Goal: Task Accomplishment & Management: Use online tool/utility

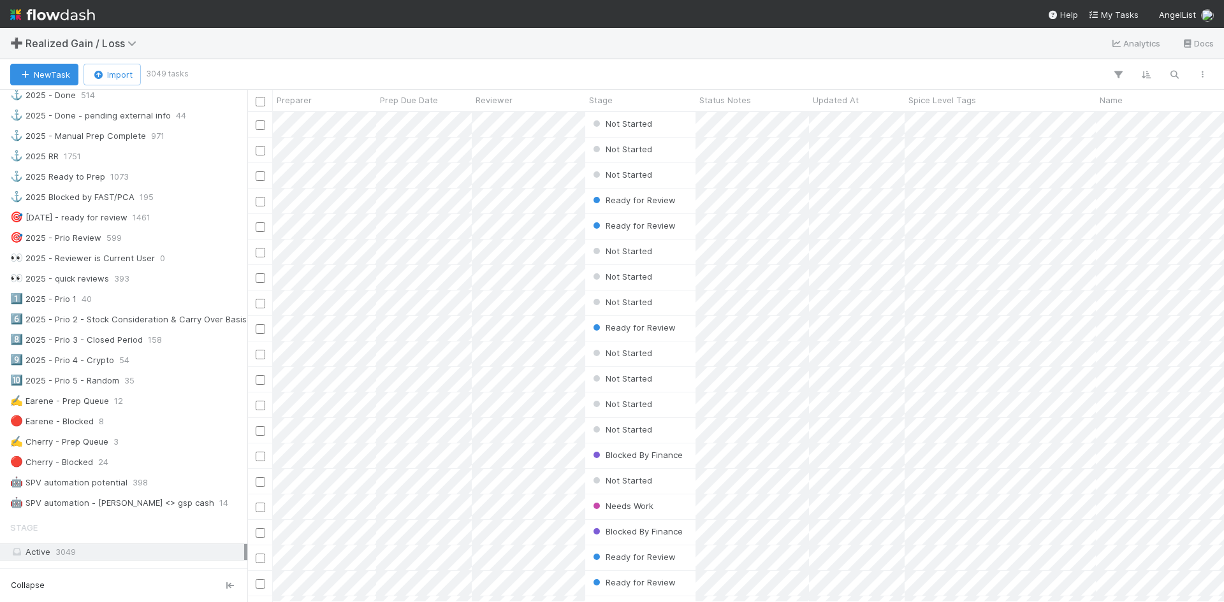
scroll to position [446, 0]
click at [103, 465] on span "24" at bounding box center [103, 459] width 10 height 16
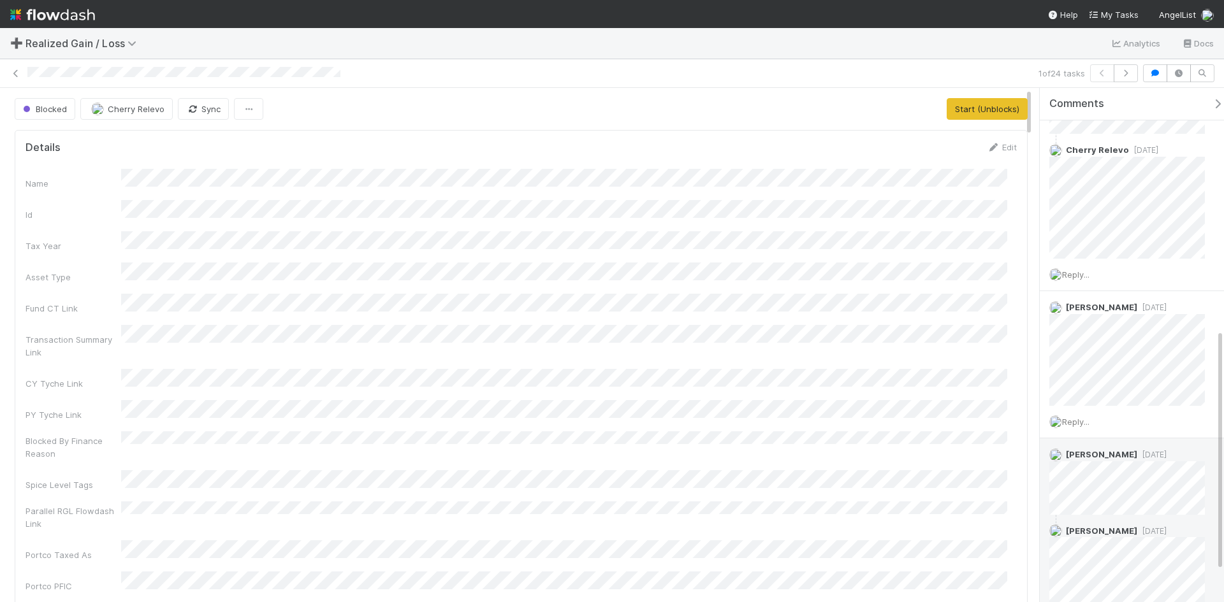
scroll to position [328, 0]
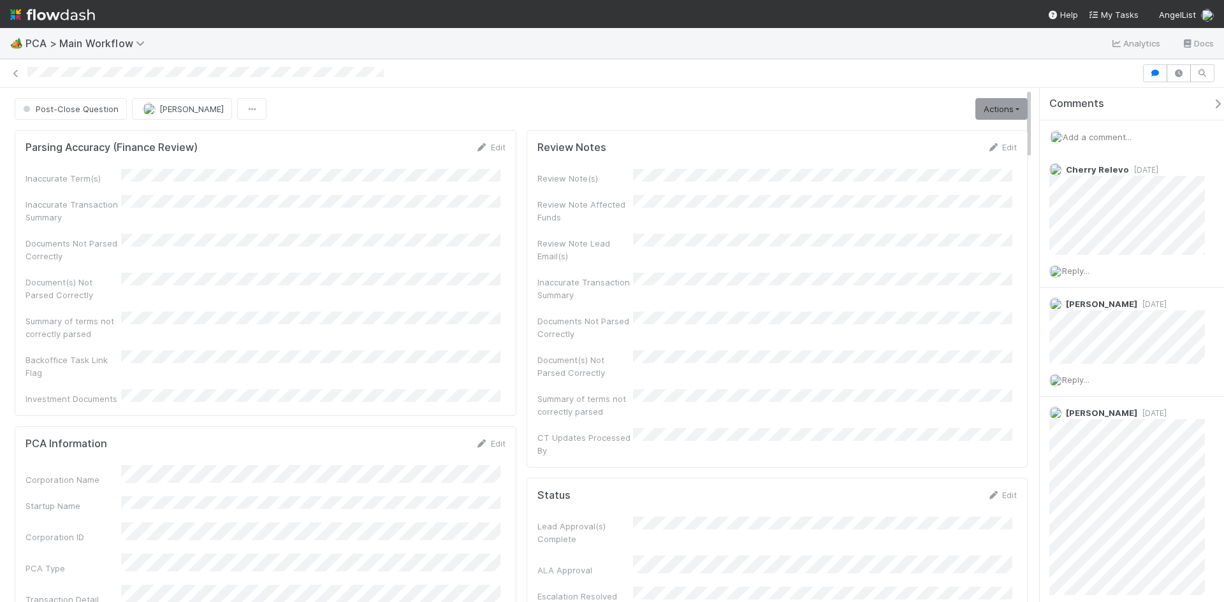
click at [612, 287] on div "Inaccurate Transaction Summary" at bounding box center [585, 288] width 96 height 25
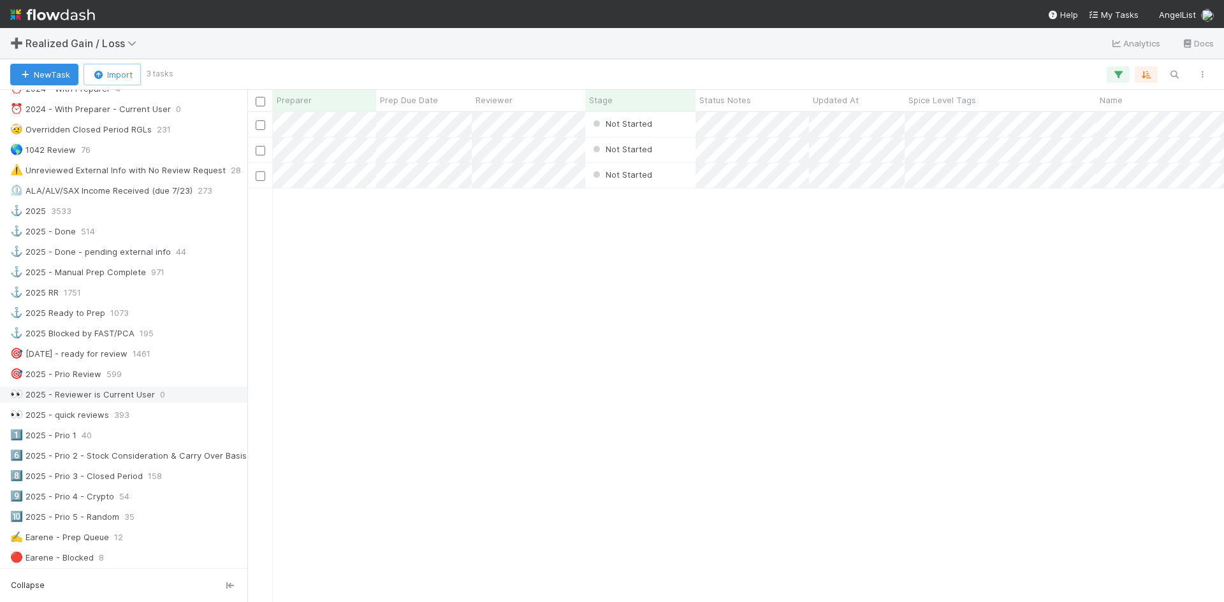
scroll to position [446, 0]
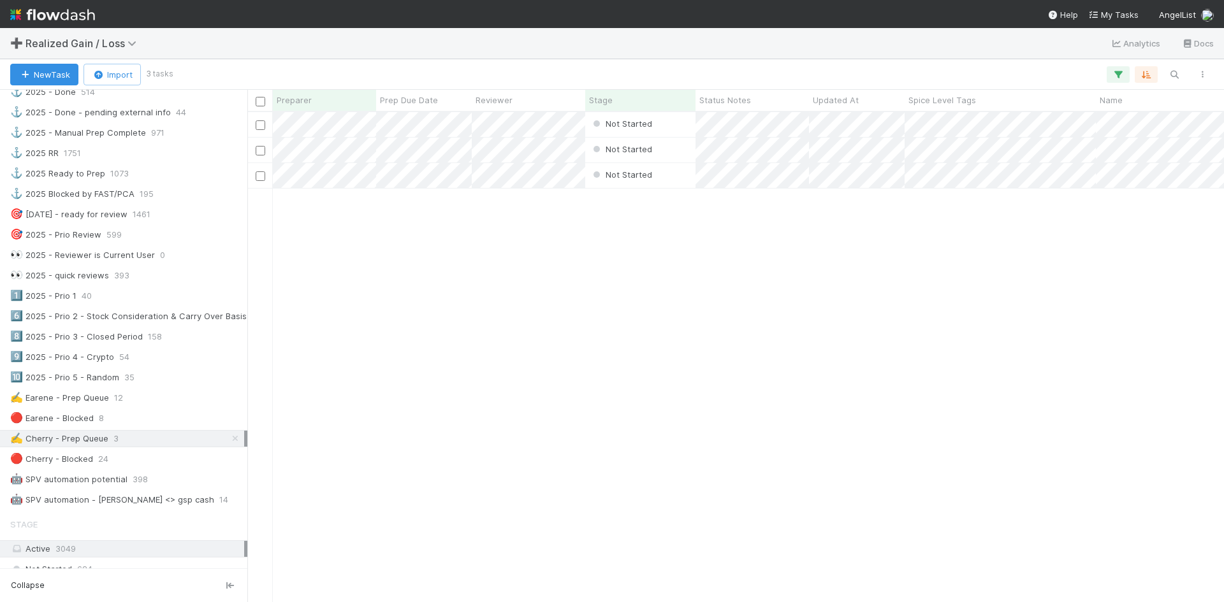
click at [529, 503] on div "Not Started Cherry Relevo 0 0 0 0 0 0 Not Started Cherry Relevo 0 0 0 0 0 0 Not…" at bounding box center [735, 356] width 976 height 489
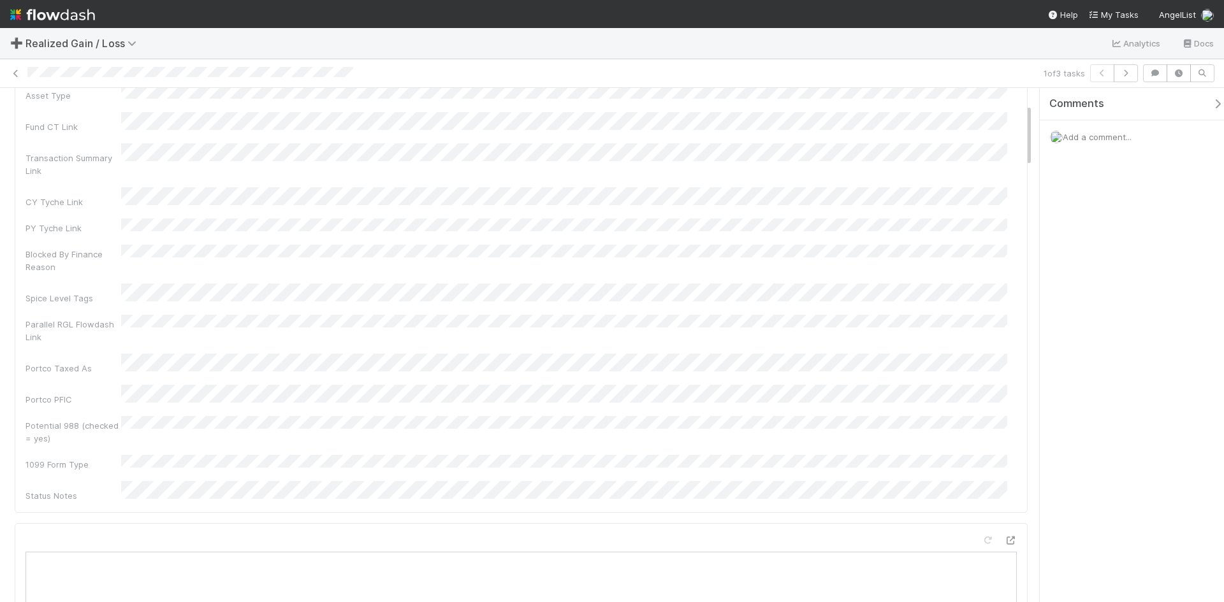
scroll to position [127, 0]
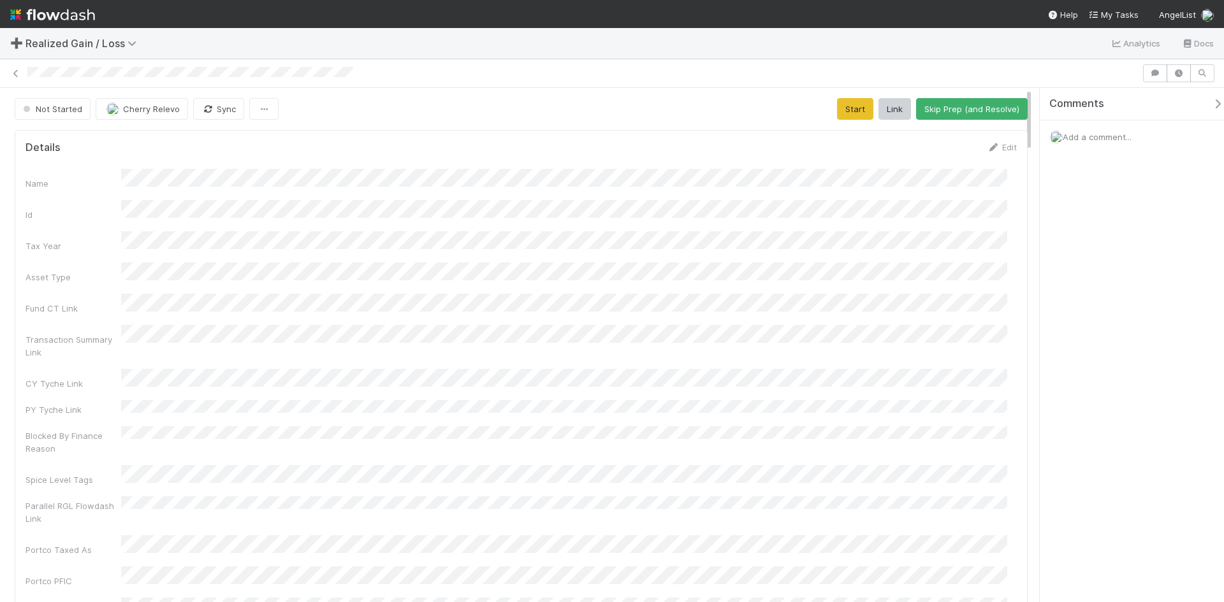
click at [834, 496] on div "Parallel RGL Flowdash Link" at bounding box center [520, 510] width 991 height 29
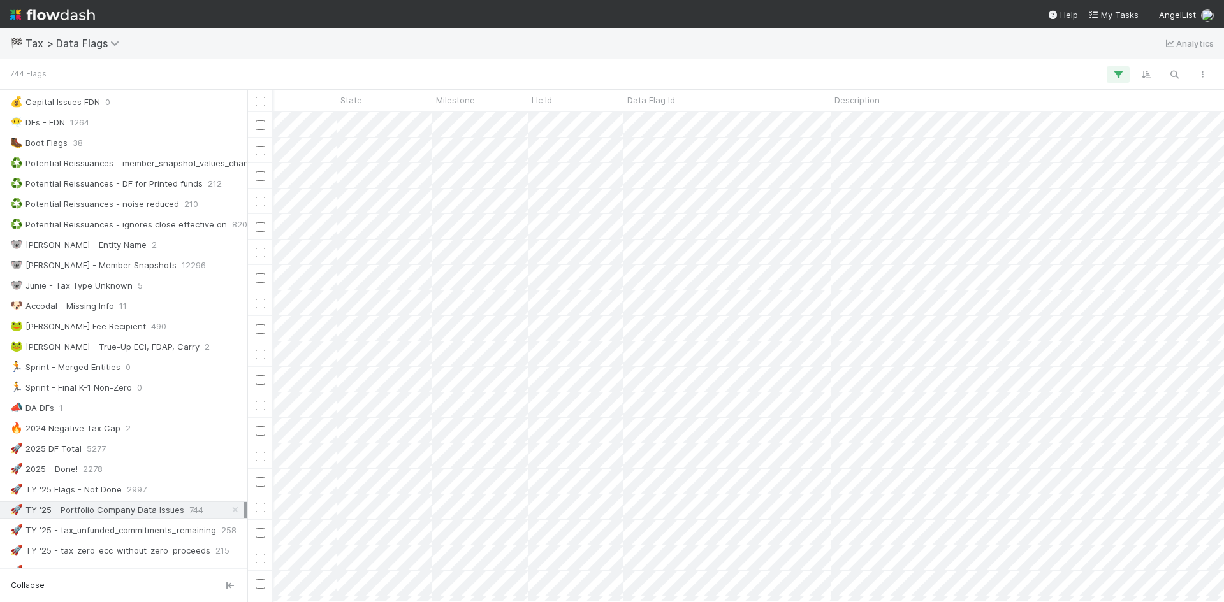
scroll to position [0, 1270]
click at [1111, 75] on icon "button" at bounding box center [1117, 74] width 13 height 11
click at [765, 252] on link "And.." at bounding box center [759, 255] width 40 height 18
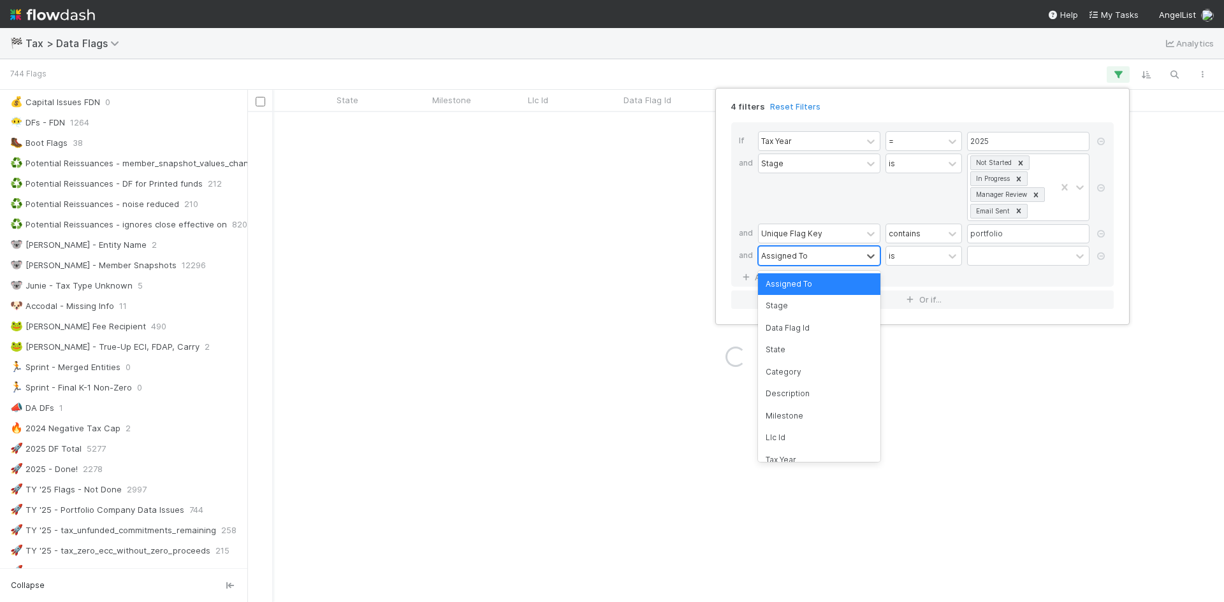
drag, startPoint x: 816, startPoint y: 255, endPoint x: 823, endPoint y: 270, distance: 17.1
click at [816, 255] on div "Assigned To" at bounding box center [809, 256] width 103 height 18
drag, startPoint x: 808, startPoint y: 389, endPoint x: 818, endPoint y: 387, distance: 9.7
click at [808, 389] on div "Description" at bounding box center [819, 394] width 122 height 22
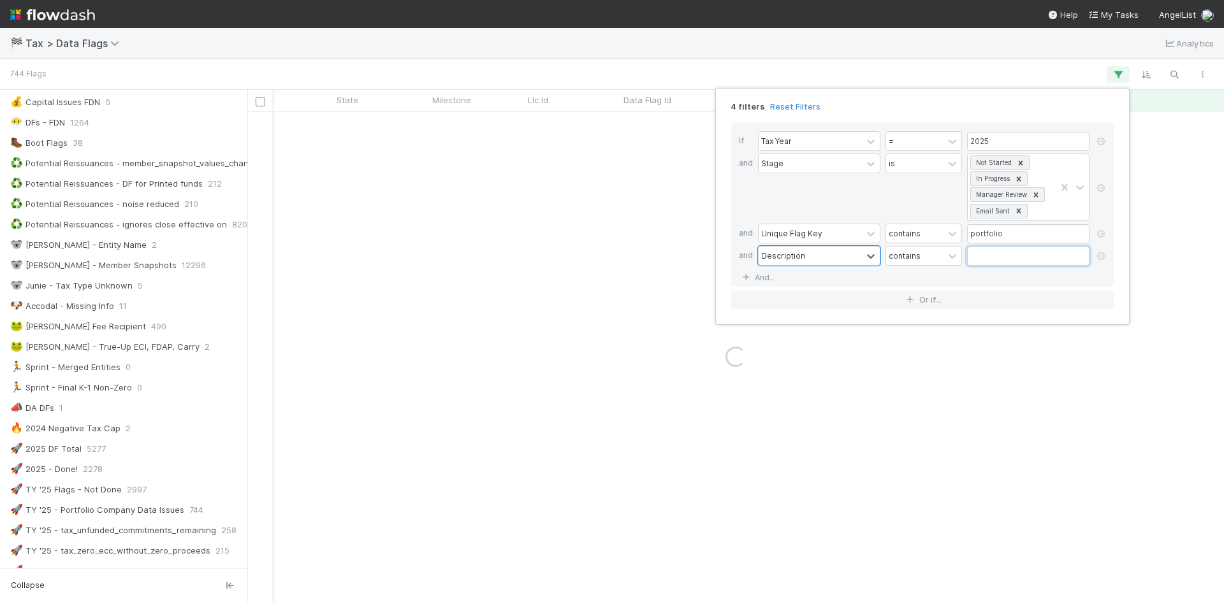
click at [1015, 259] on input "text" at bounding box center [1028, 256] width 122 height 19
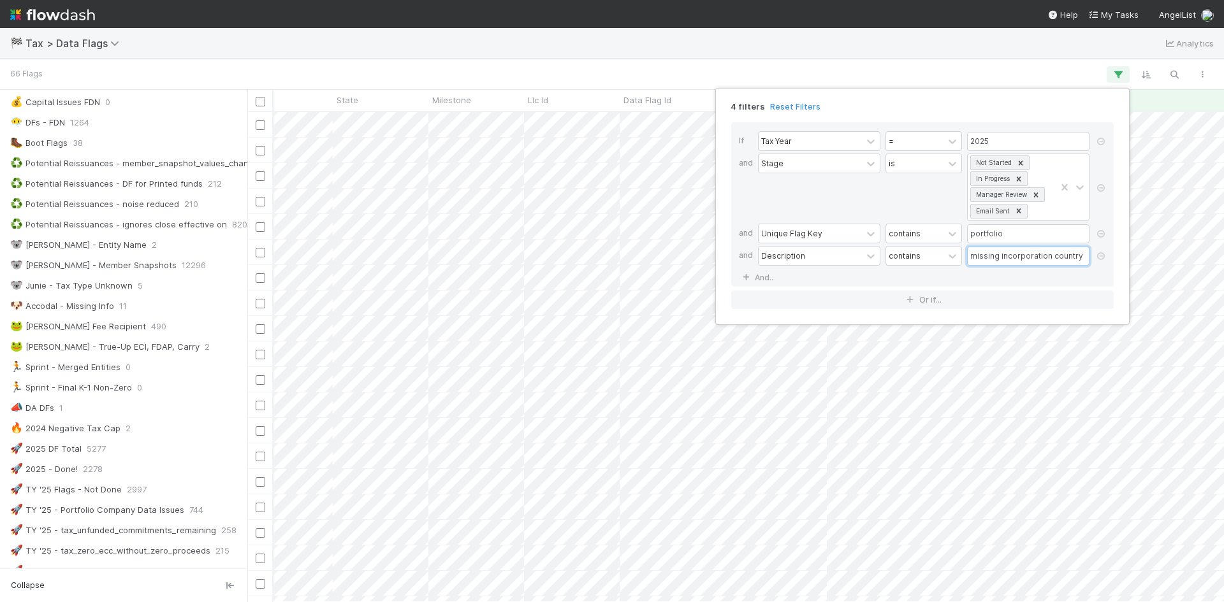
scroll to position [480, 967]
type input "missing incorporation country"
click at [907, 76] on div "4 filters Reset Filters If Tax Year = 2025 and Stage is Not Started In Progress…" at bounding box center [612, 301] width 1224 height 602
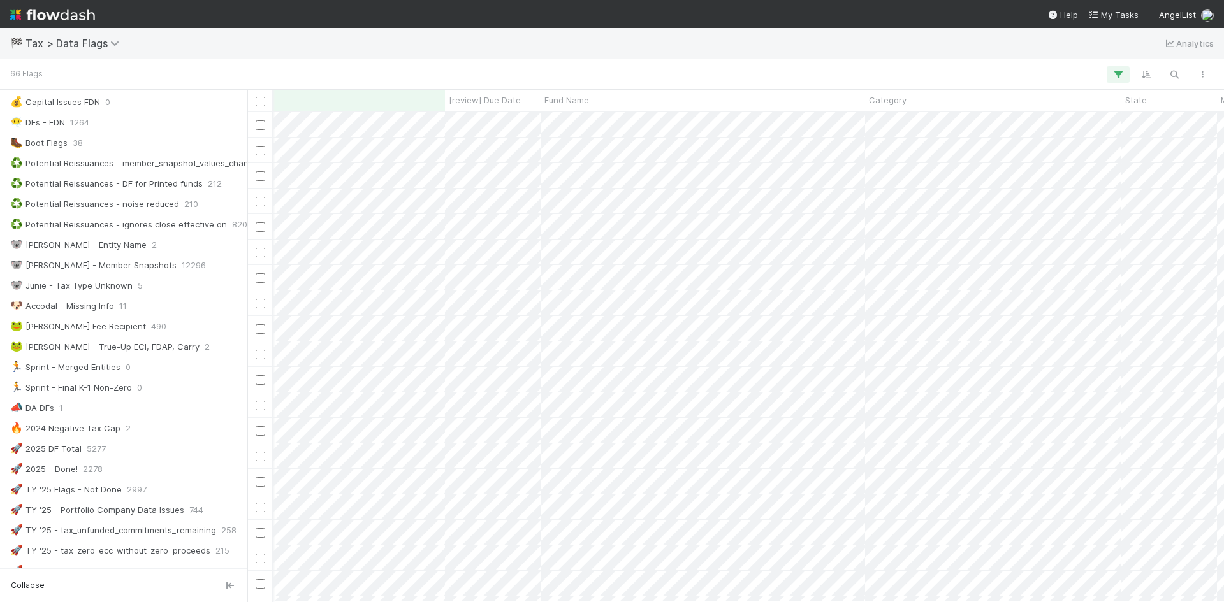
scroll to position [0, 0]
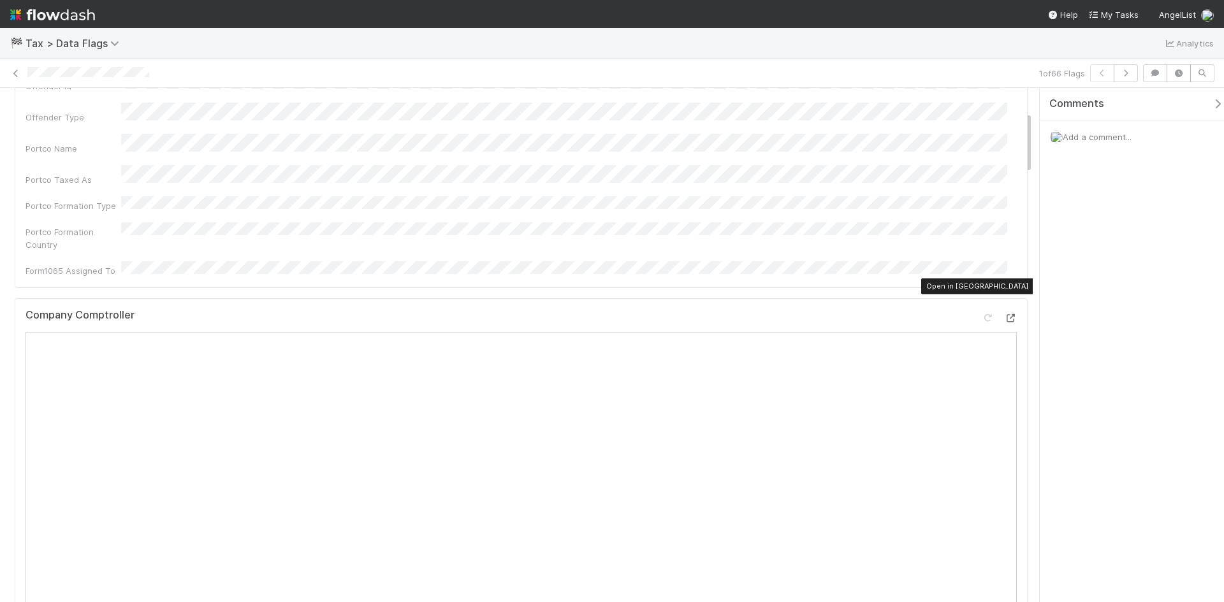
click at [1004, 314] on icon at bounding box center [1010, 318] width 13 height 8
click at [1004, 308] on icon at bounding box center [1010, 312] width 13 height 8
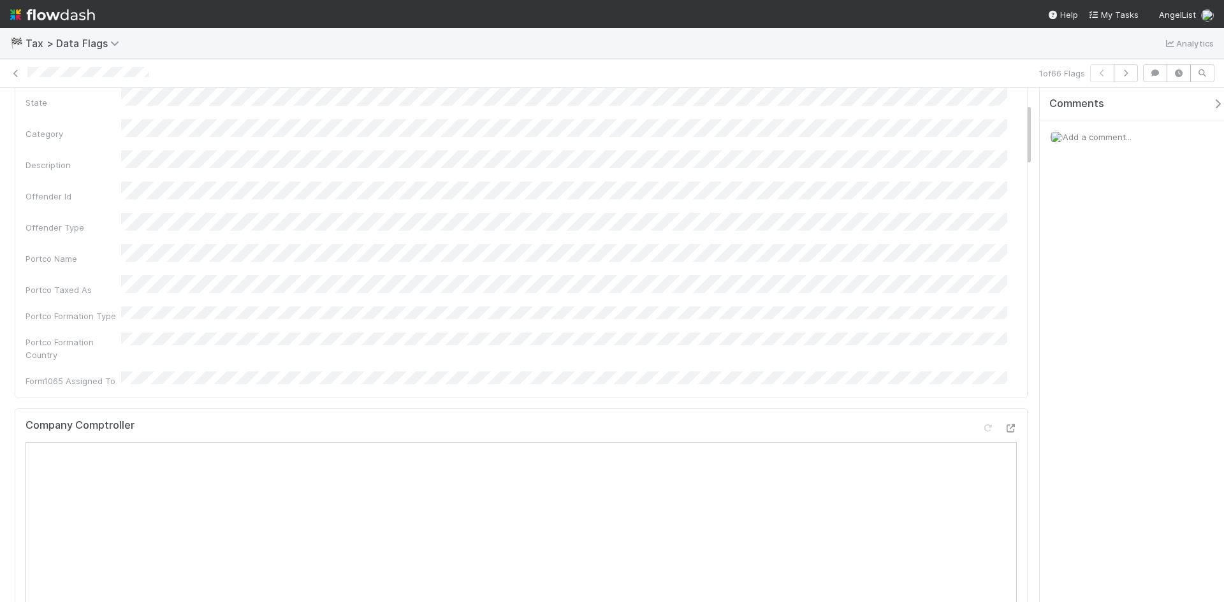
scroll to position [0, 0]
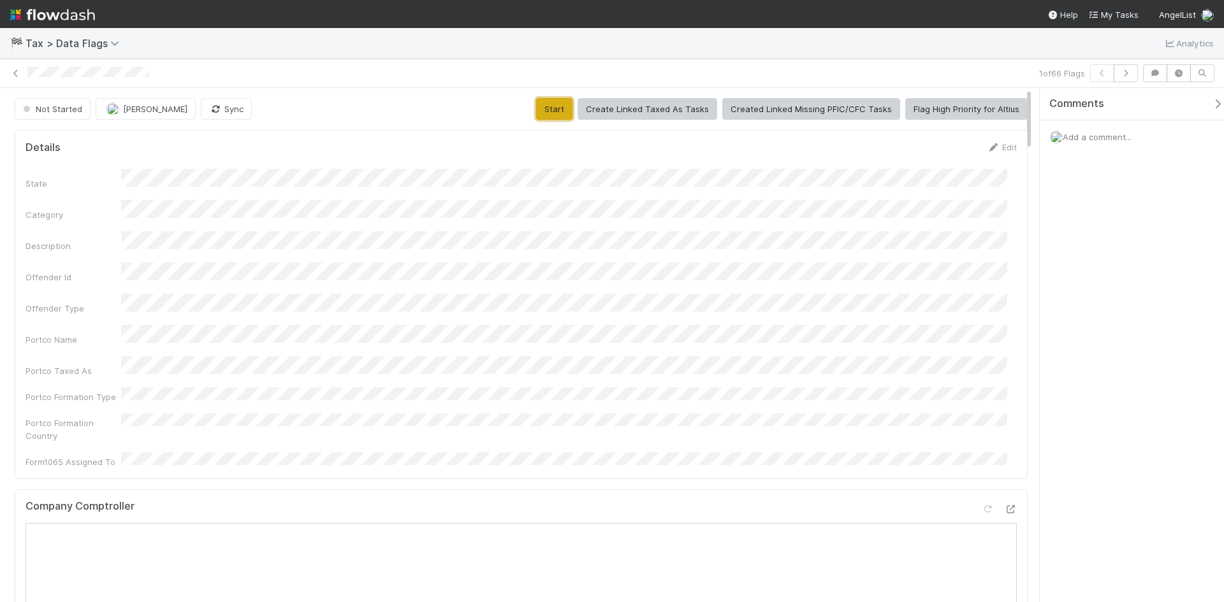
click at [561, 111] on button "Start" at bounding box center [554, 109] width 36 height 22
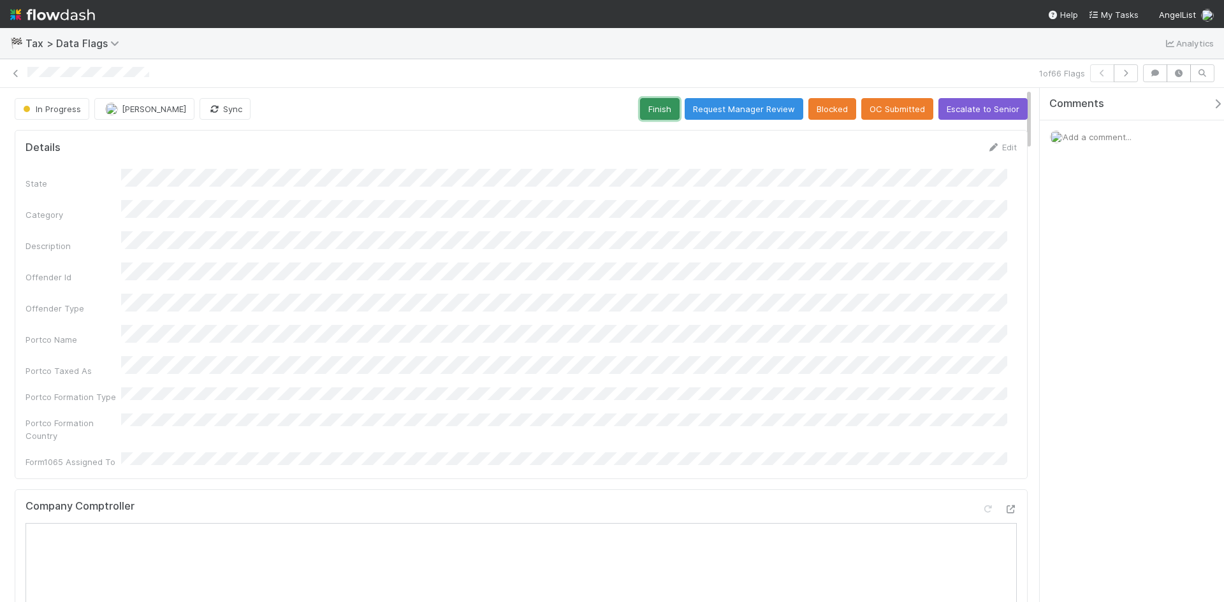
click at [649, 105] on button "Finish" at bounding box center [660, 109] width 40 height 22
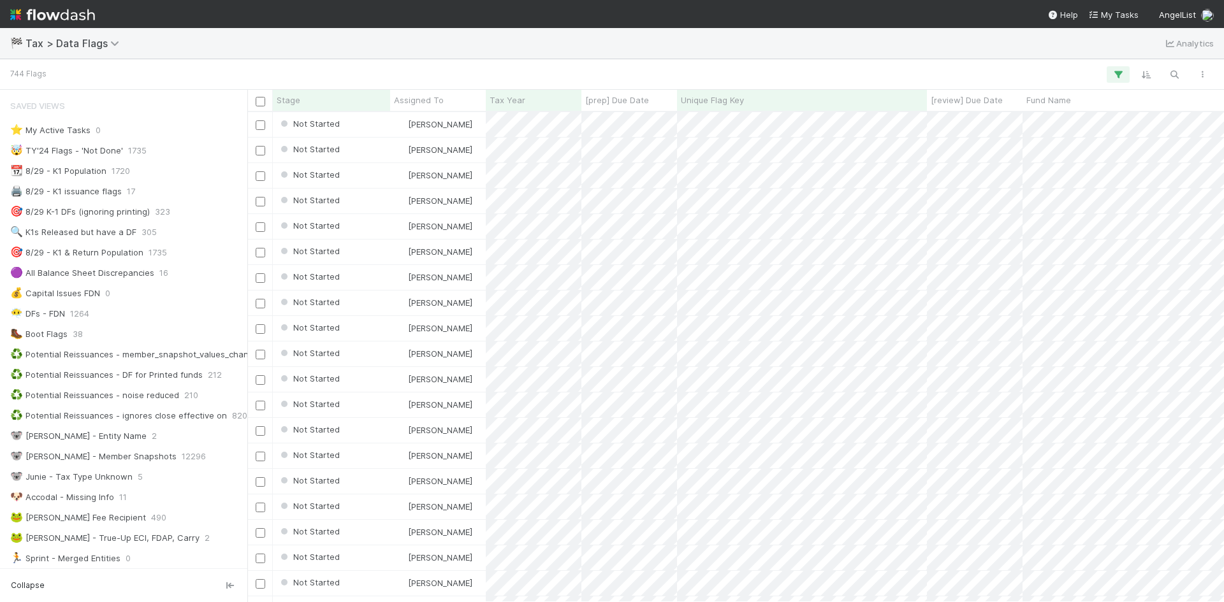
scroll to position [480, 967]
click at [1176, 73] on icon "button" at bounding box center [1173, 74] width 13 height 11
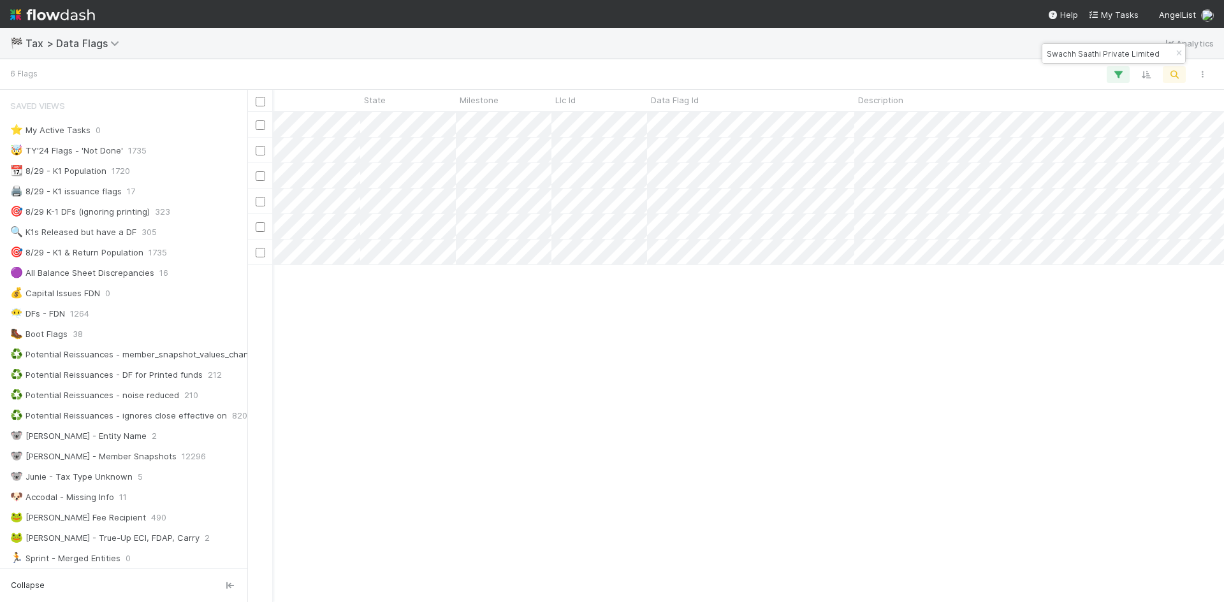
scroll to position [0, 1313]
type input "Swachh Saathi Private Limited"
click at [592, 588] on div "Not Started Fareeha Naim 1 9/3/25, 5:02:30 PM 9/3/25, 6:30:02 PM 0 0 1 0 0 Not …" at bounding box center [735, 356] width 976 height 489
click at [503, 588] on div "Not Started Fareeha Naim 1 9/3/25, 5:02:30 PM 9/3/25, 6:30:02 PM 0 0 1 0 0 Not …" at bounding box center [735, 356] width 976 height 489
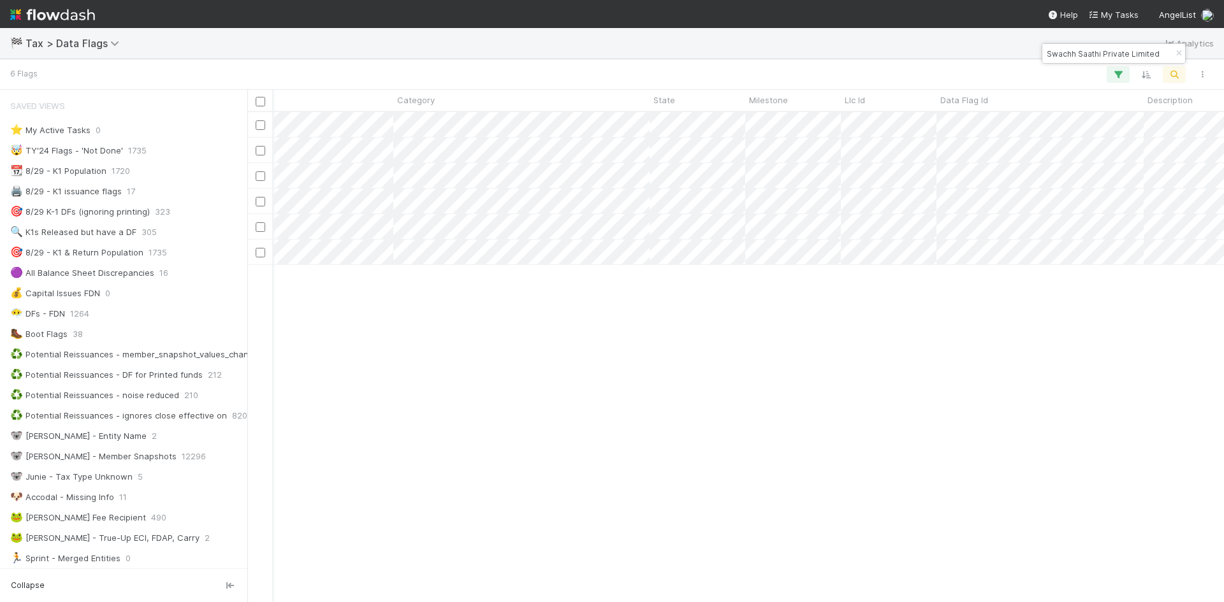
scroll to position [0, 985]
drag, startPoint x: 301, startPoint y: 584, endPoint x: 292, endPoint y: 481, distance: 103.7
click at [268, 583] on div "Not Started Fareeha Naim 1 9/3/25, 5:02:30 PM 9/3/25, 6:30:02 PM 0 0 1 0 0 Not …" at bounding box center [735, 356] width 976 height 489
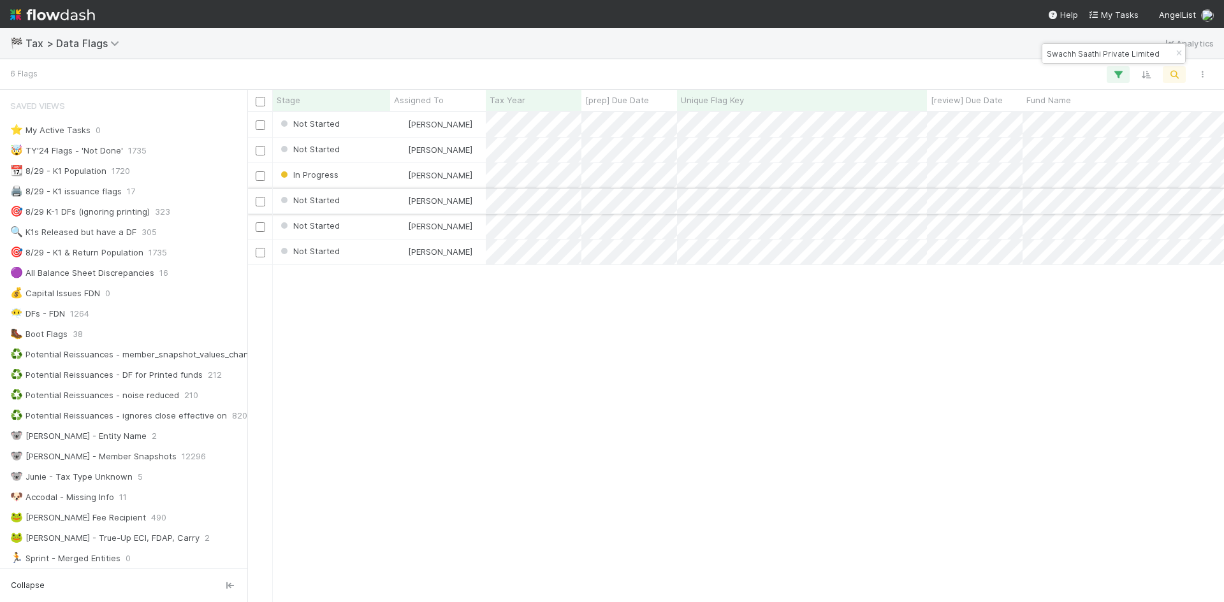
click at [354, 196] on div "Not Started" at bounding box center [331, 201] width 117 height 25
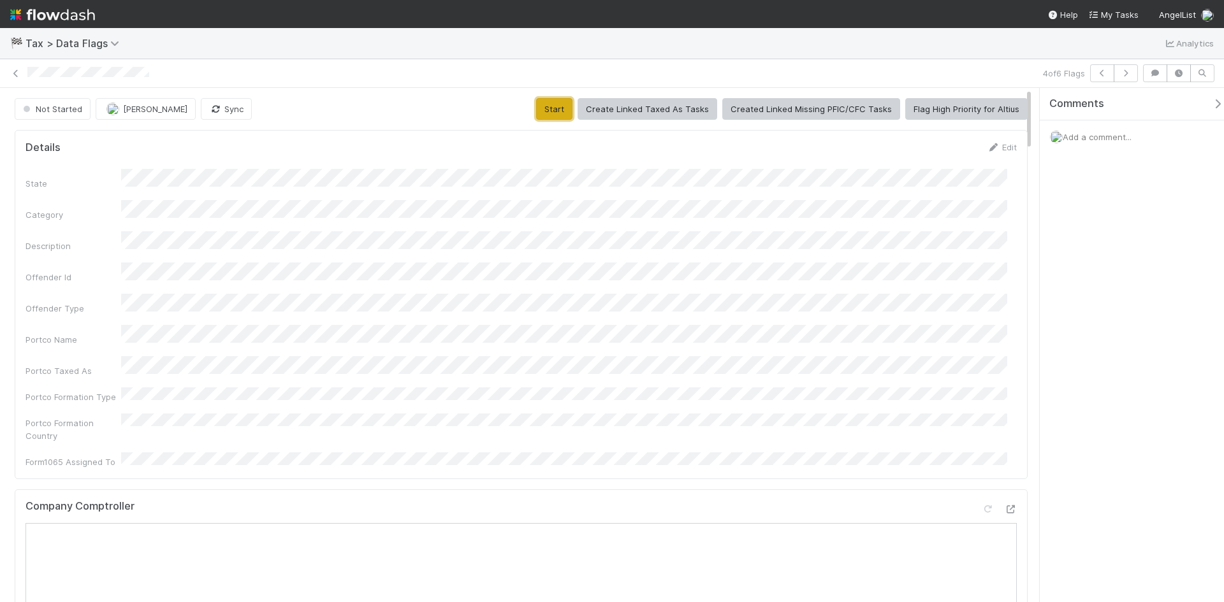
click at [552, 106] on button "Start" at bounding box center [554, 109] width 36 height 22
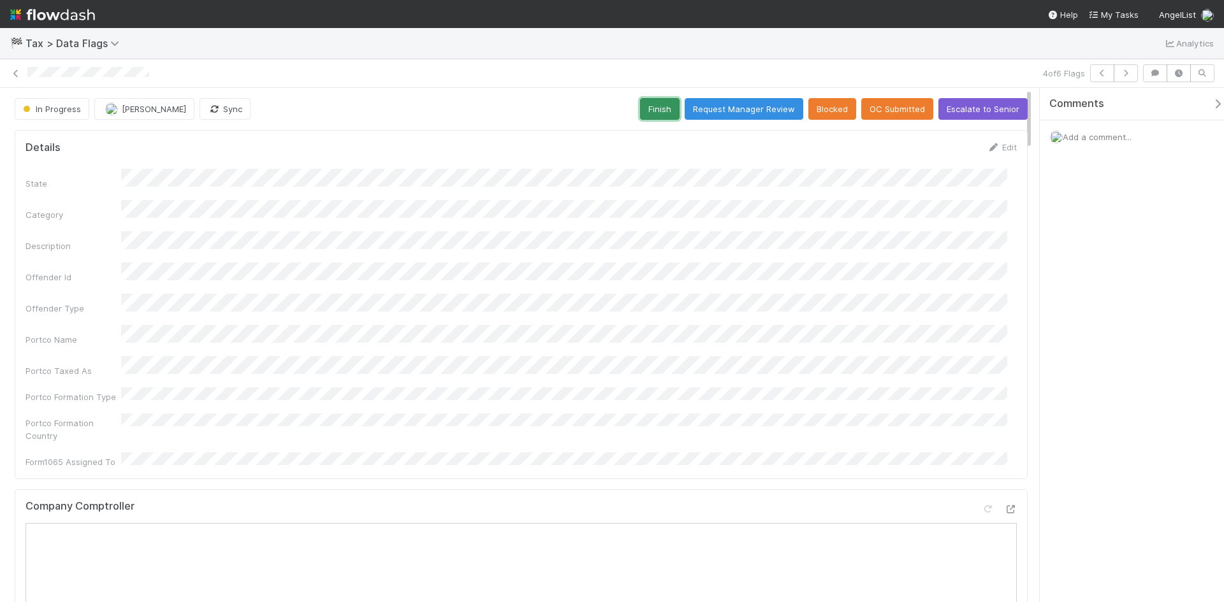
click at [656, 110] on button "Finish" at bounding box center [660, 109] width 40 height 22
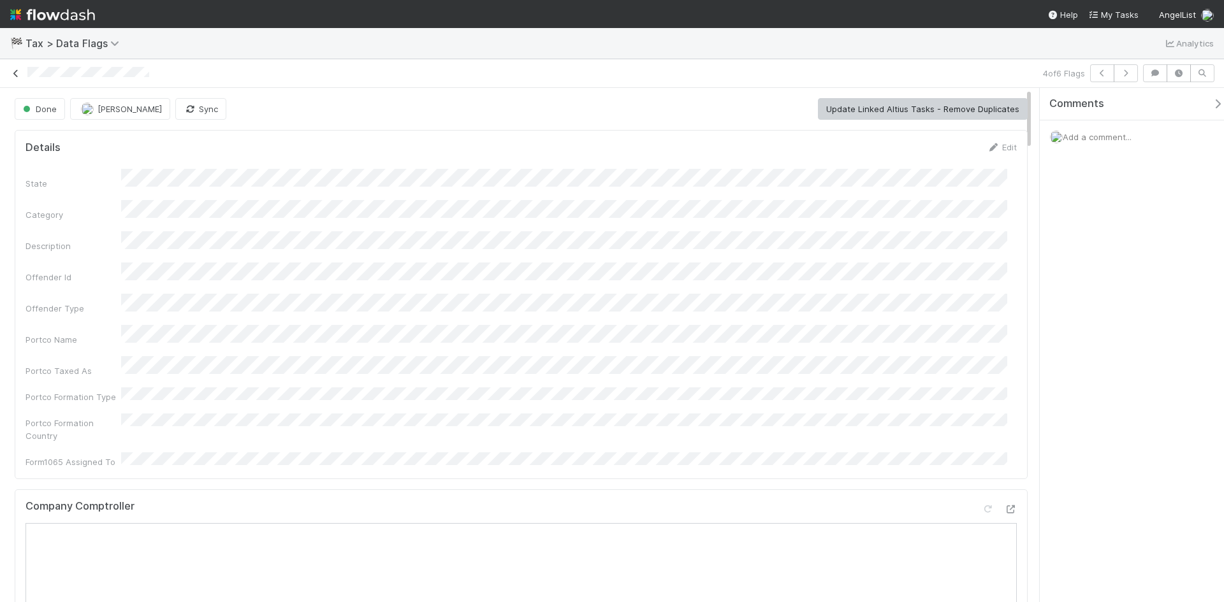
click at [14, 70] on icon at bounding box center [16, 73] width 13 height 8
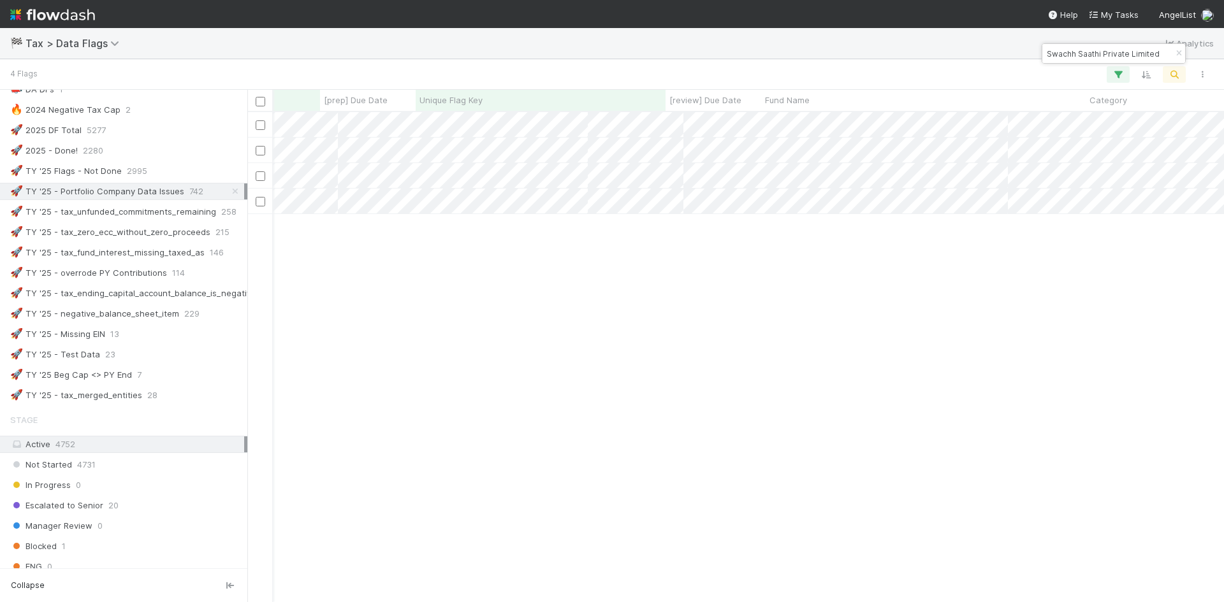
scroll to position [0, 261]
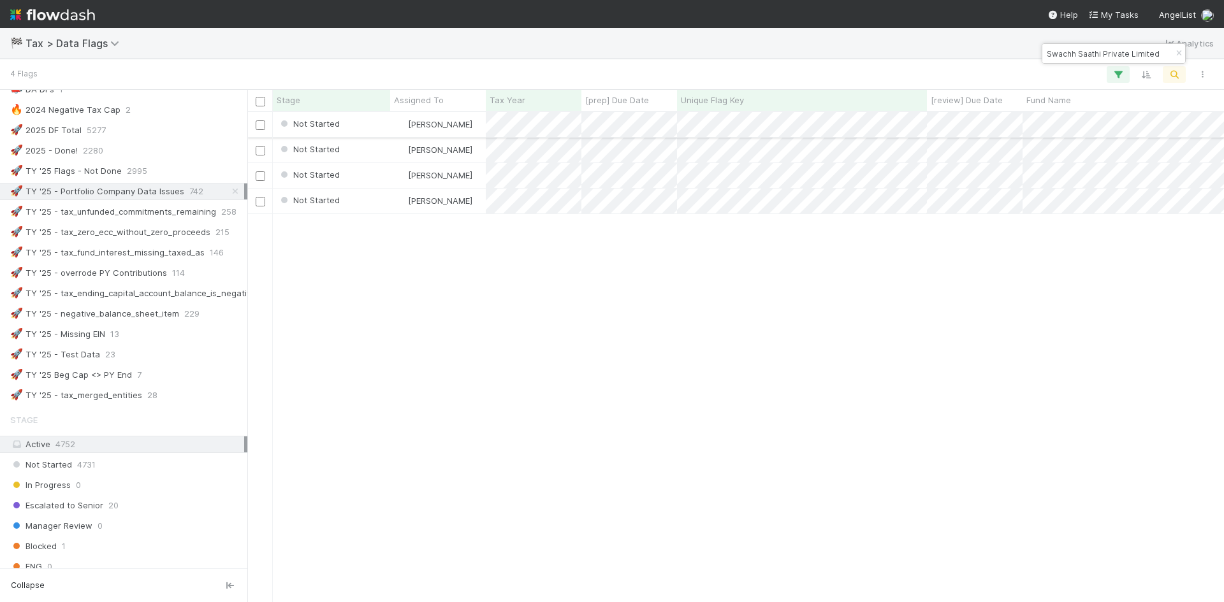
click at [363, 124] on div "Not Started" at bounding box center [331, 124] width 117 height 25
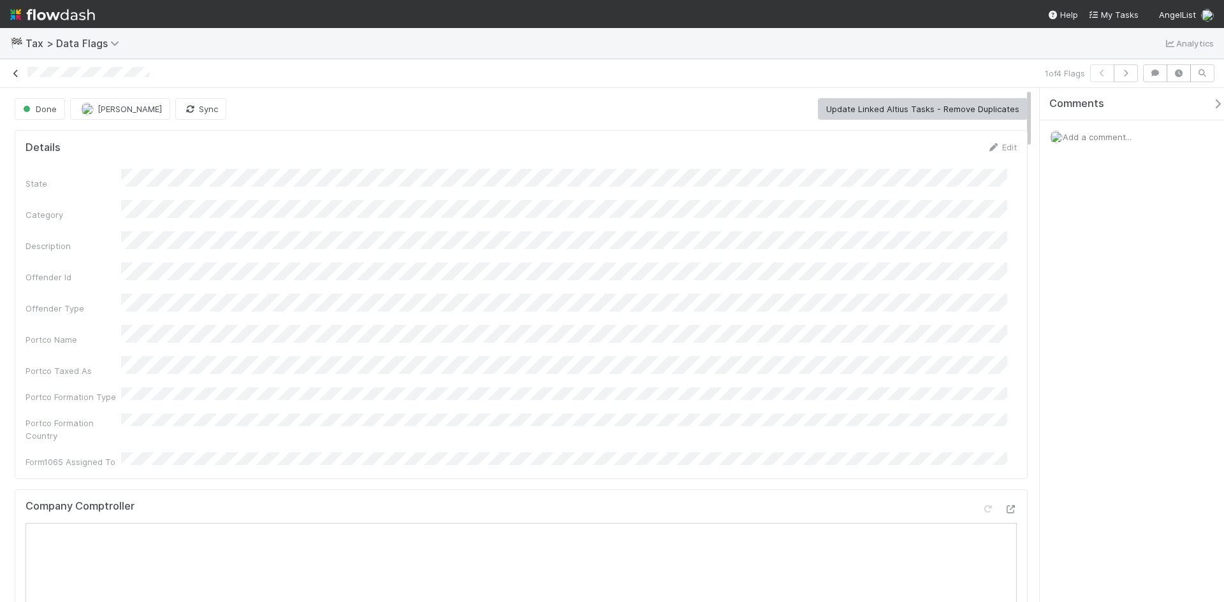
click at [21, 71] on icon at bounding box center [16, 73] width 13 height 8
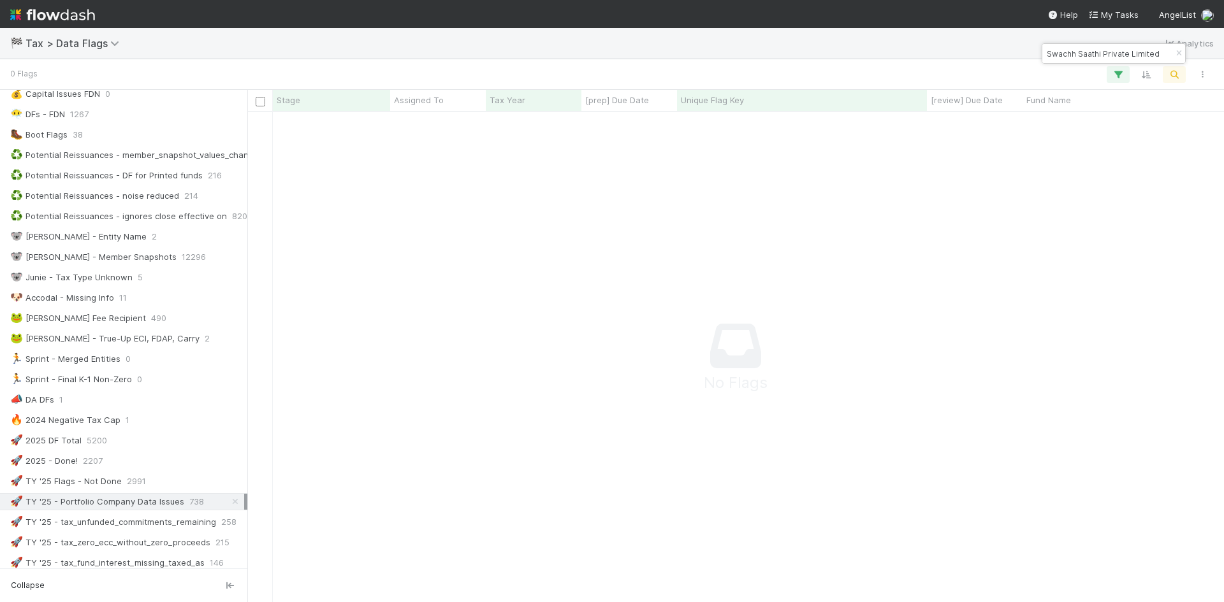
scroll to position [446, 0]
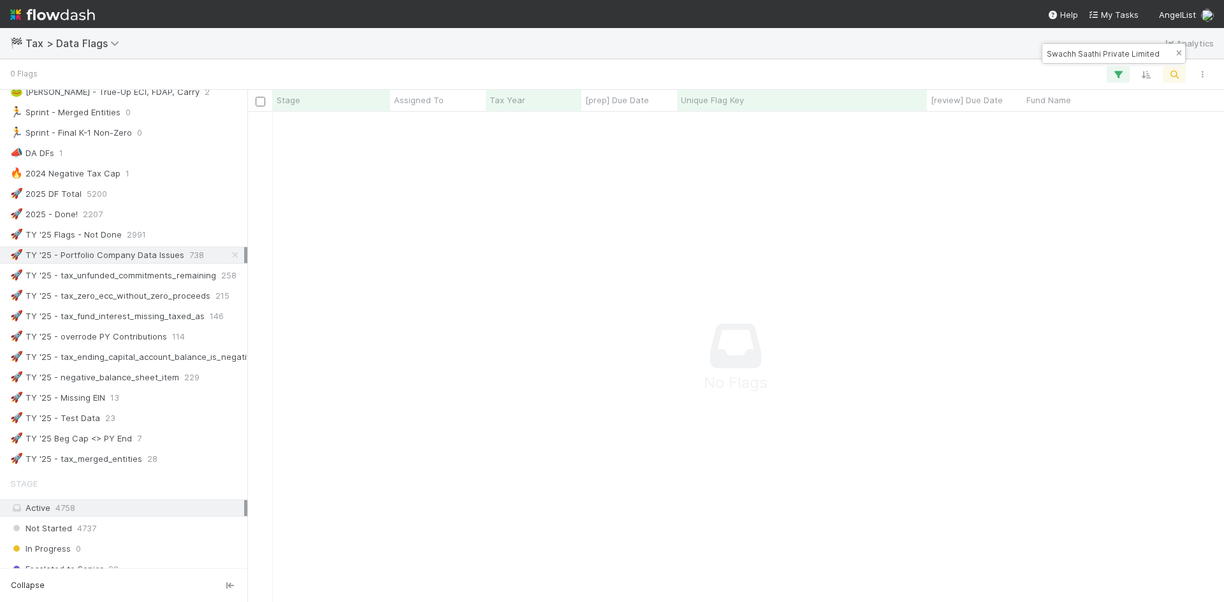
click at [1176, 55] on icon "button" at bounding box center [1178, 54] width 13 height 8
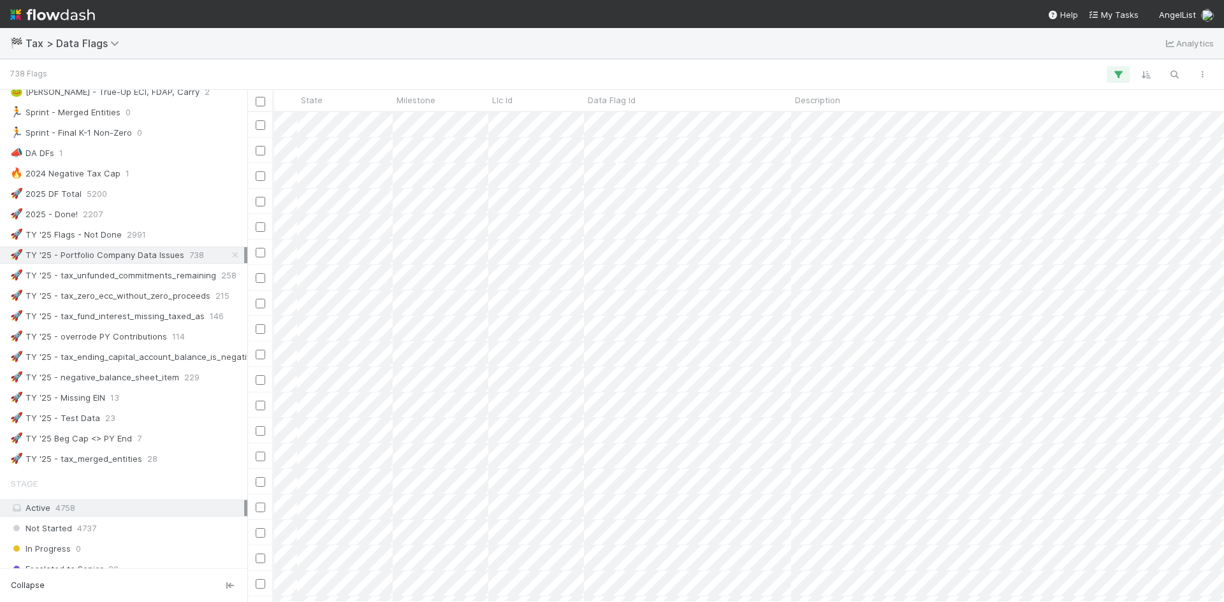
scroll to position [0, 1406]
click at [1115, 66] on button "button" at bounding box center [1117, 74] width 23 height 17
click at [769, 249] on link "And.." at bounding box center [759, 255] width 40 height 18
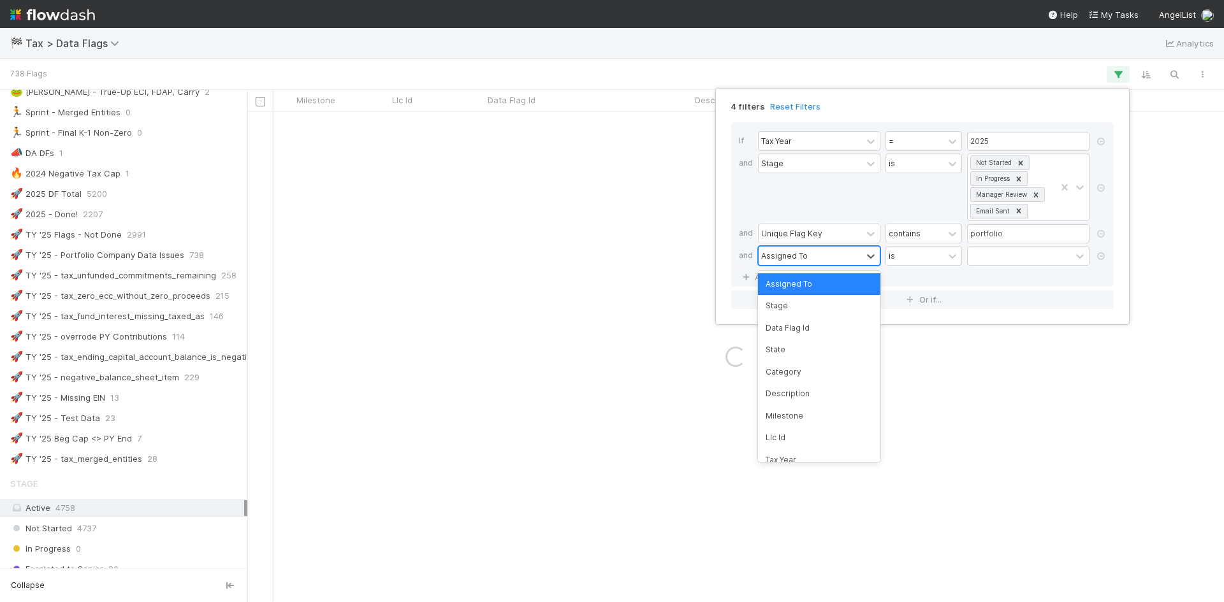
click at [788, 256] on div "Assigned To" at bounding box center [784, 255] width 47 height 11
drag, startPoint x: 802, startPoint y: 392, endPoint x: 901, endPoint y: 354, distance: 106.5
click at [802, 393] on div "Description" at bounding box center [819, 394] width 122 height 22
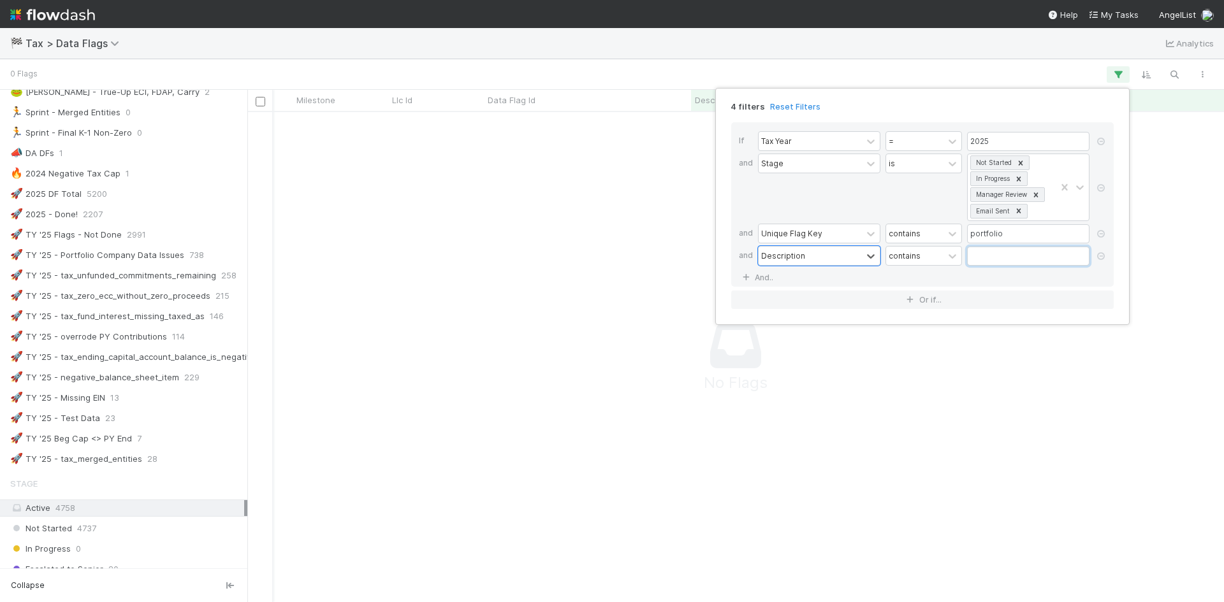
scroll to position [471, 967]
click at [1002, 261] on input "text" at bounding box center [1028, 256] width 122 height 19
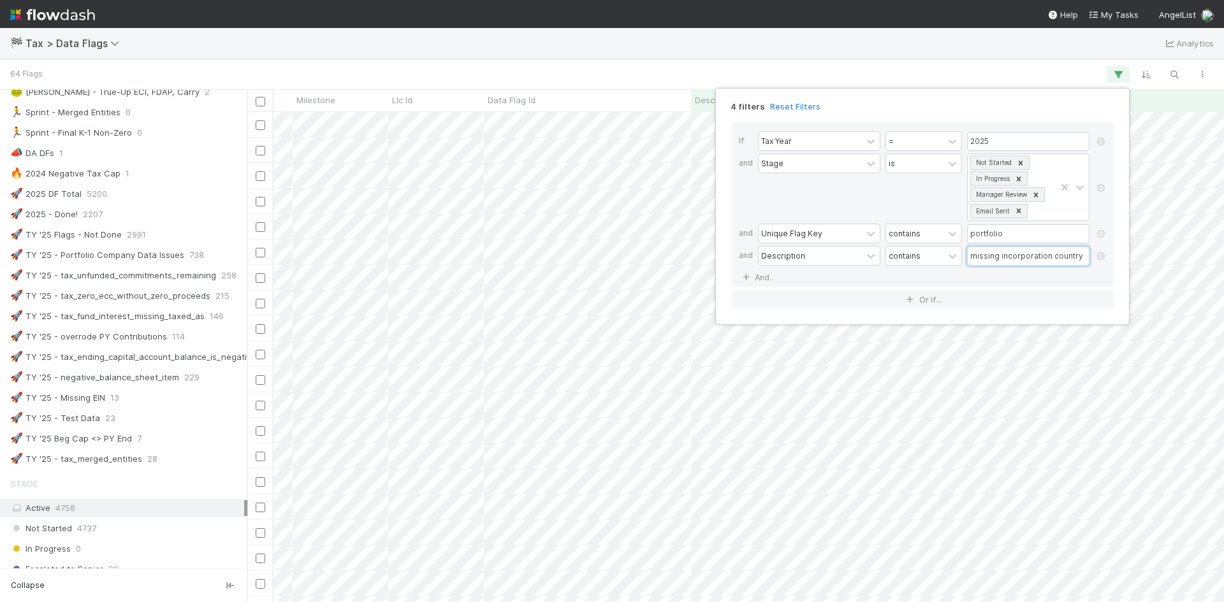
scroll to position [480, 967]
type input "missing incorporation country"
click at [1032, 71] on div "4 filters Reset Filters If Tax Year = 2025 and Stage is Not Started In Progress…" at bounding box center [612, 301] width 1224 height 602
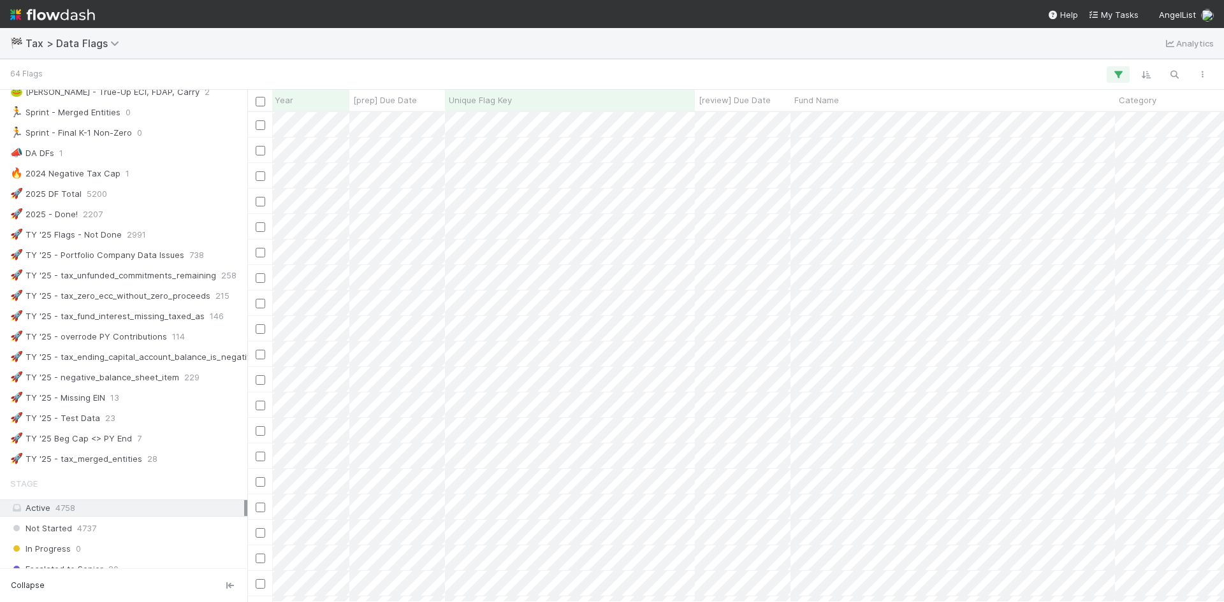
scroll to position [0, 0]
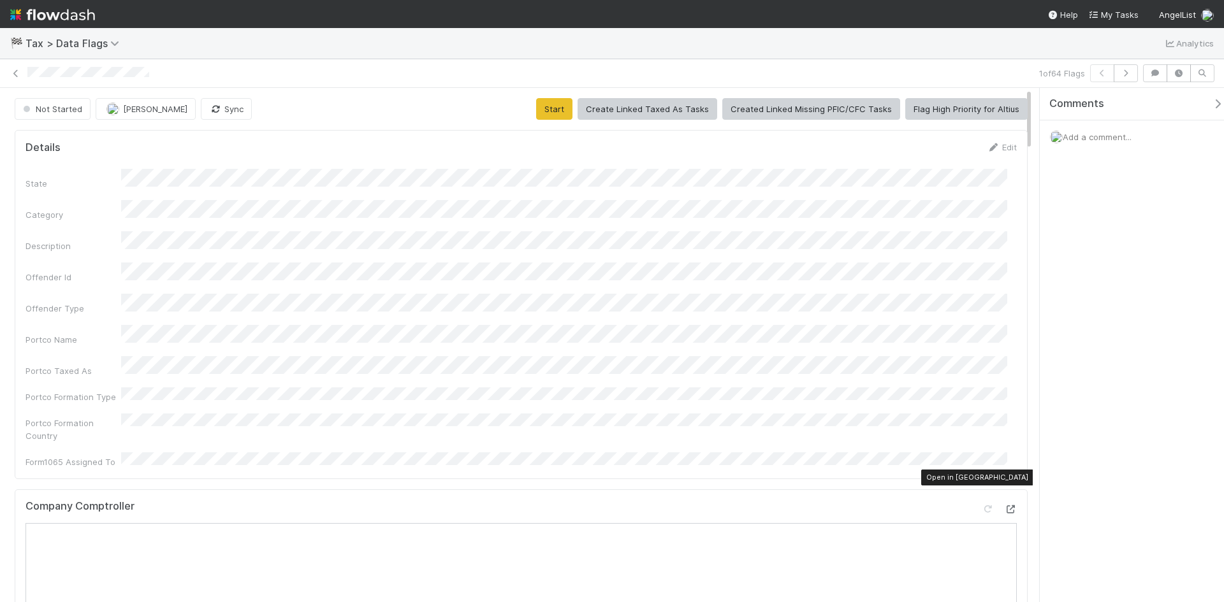
click at [1004, 505] on icon at bounding box center [1010, 509] width 13 height 8
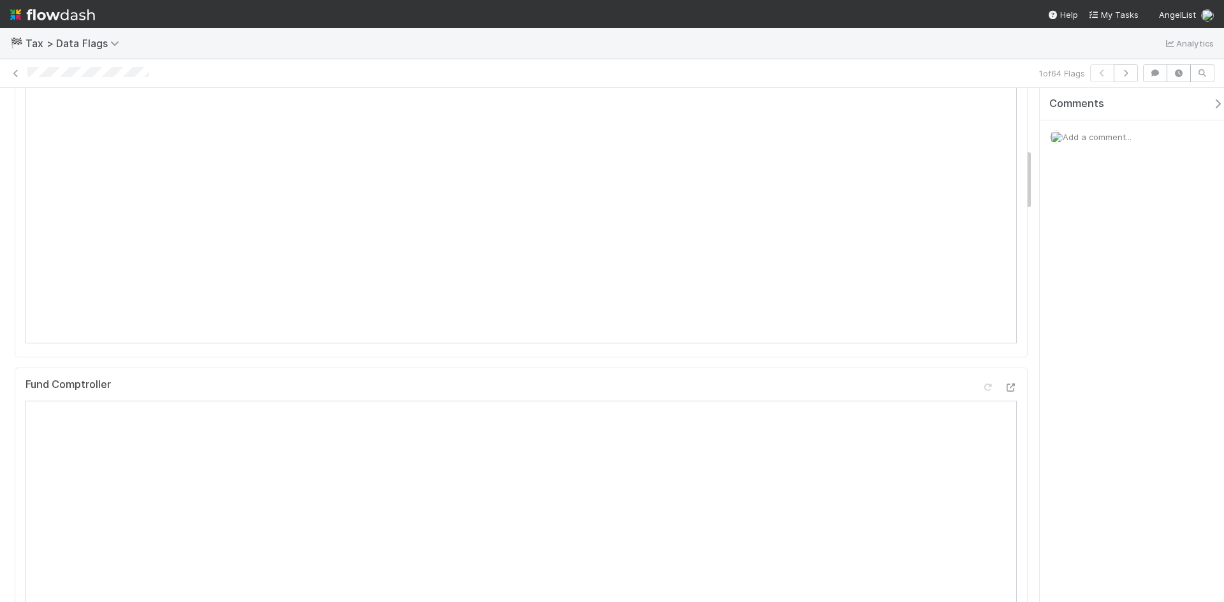
scroll to position [574, 0]
click at [1004, 306] on div at bounding box center [1010, 312] width 13 height 13
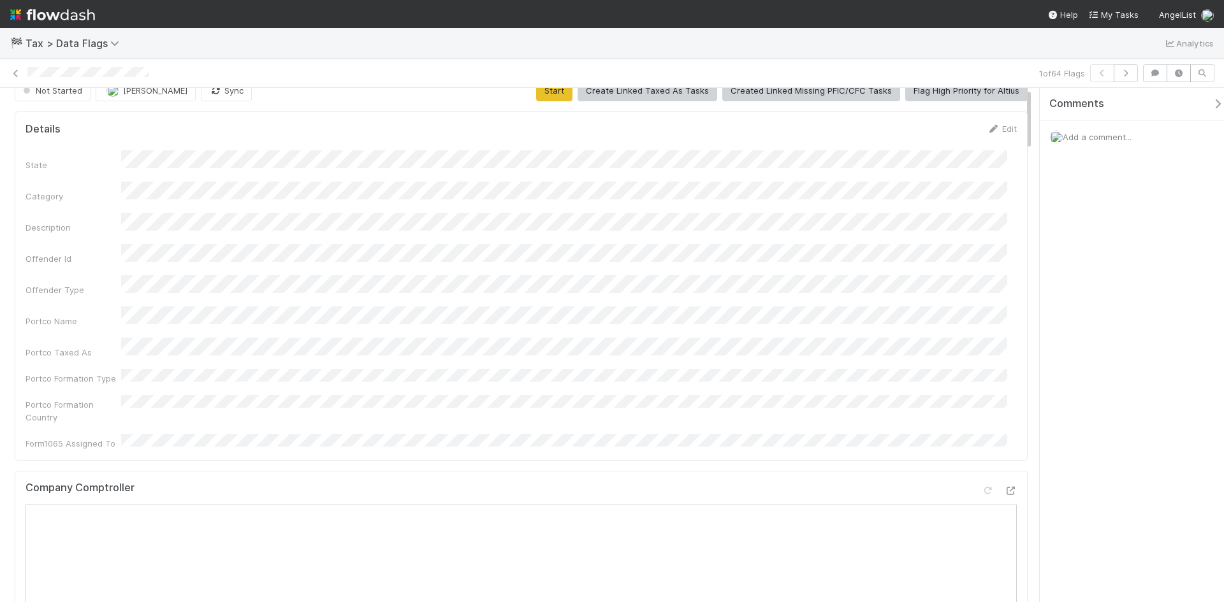
scroll to position [0, 0]
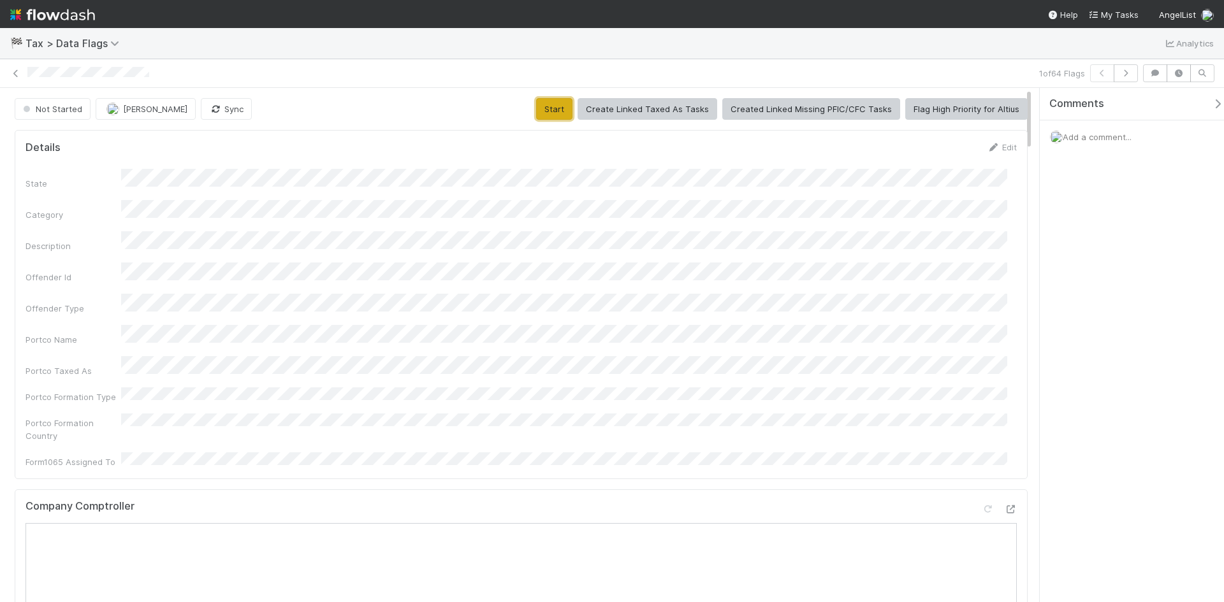
click at [558, 113] on button "Start" at bounding box center [554, 109] width 36 height 22
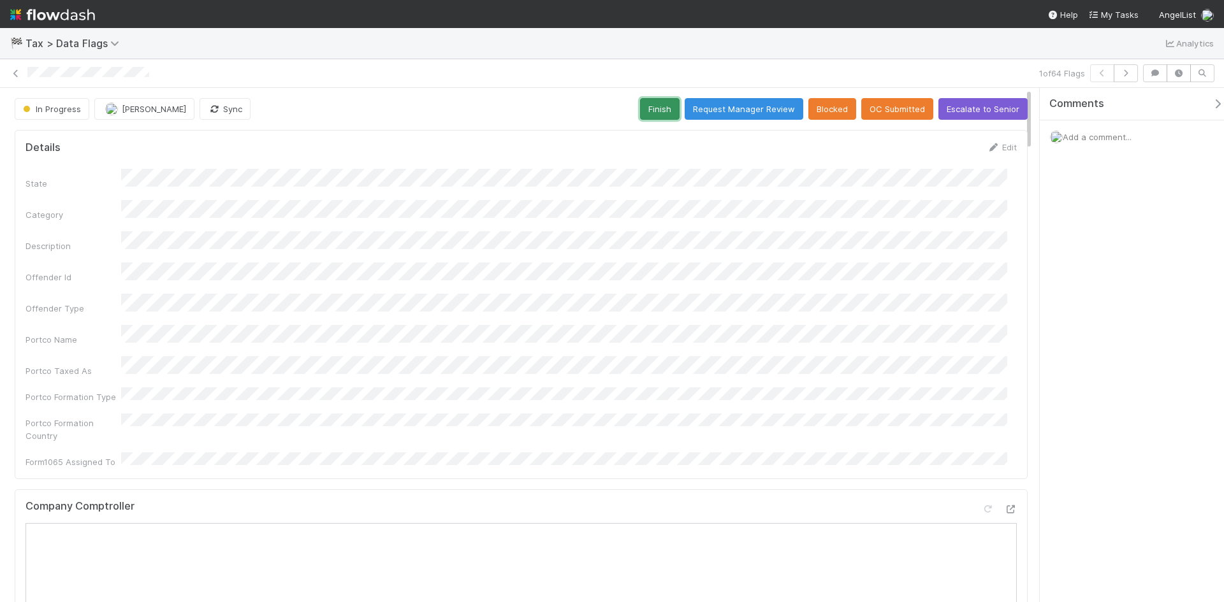
click at [651, 113] on button "Finish" at bounding box center [660, 109] width 40 height 22
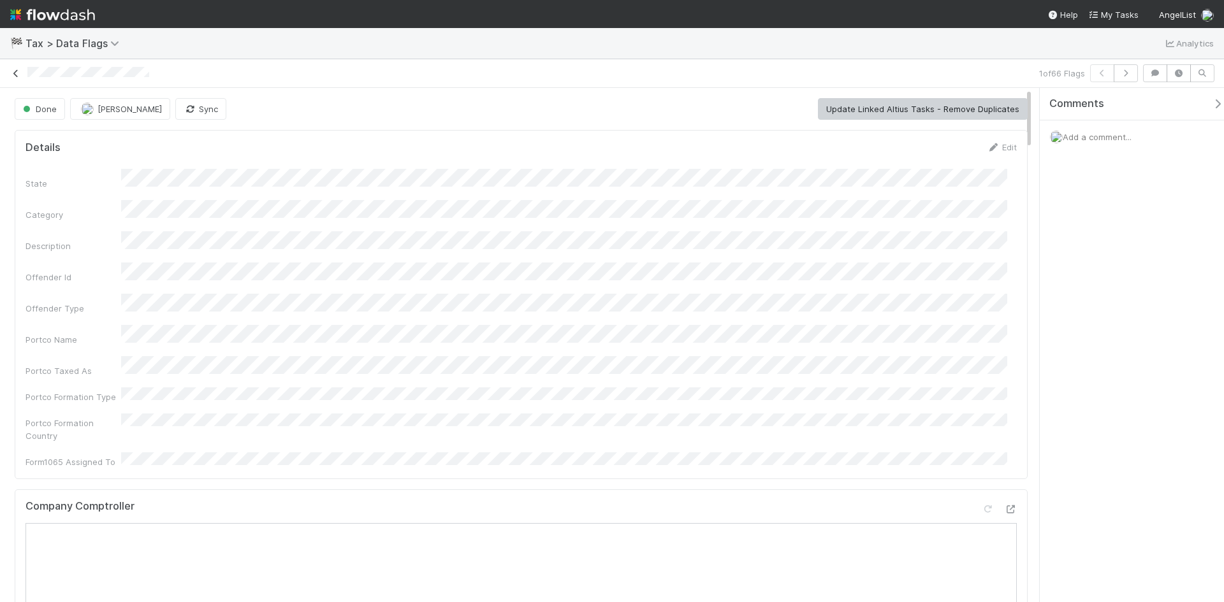
click at [14, 74] on icon at bounding box center [16, 73] width 13 height 8
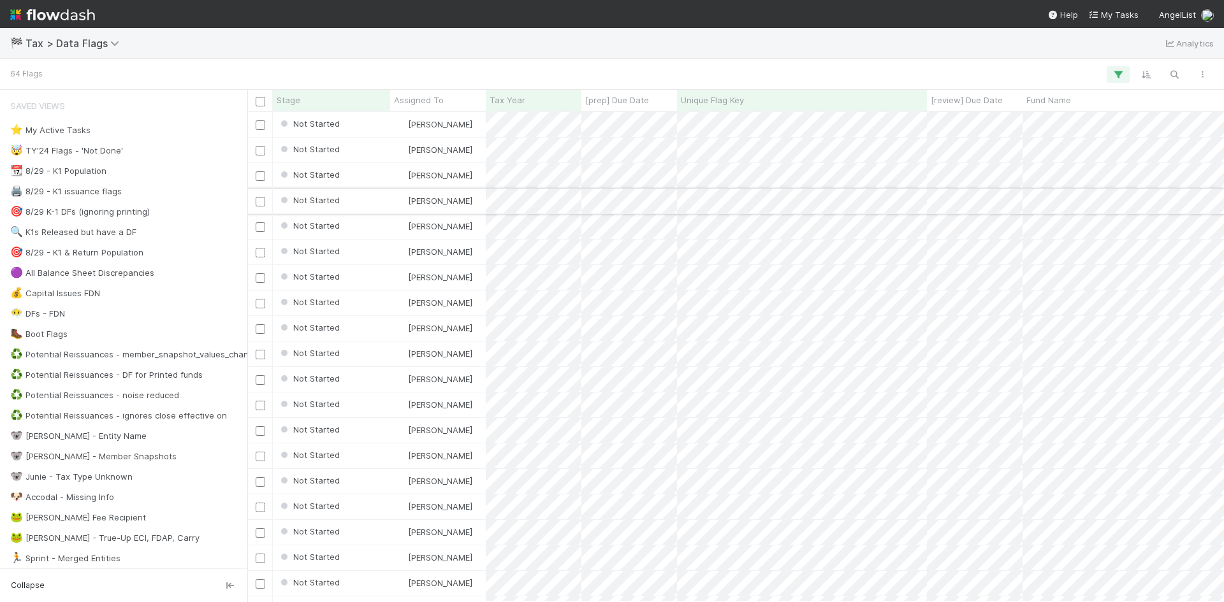
scroll to position [10, 10]
click at [1169, 72] on icon "button" at bounding box center [1173, 74] width 13 height 11
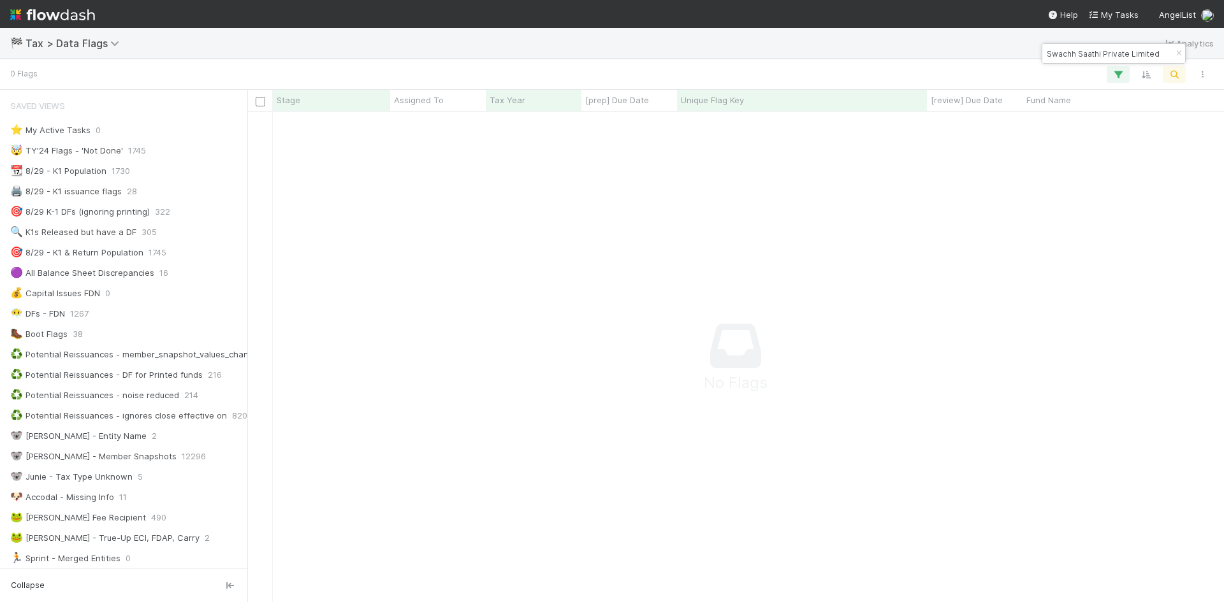
scroll to position [471, 967]
click at [1057, 57] on input "Swachh Saathi Private Limited" at bounding box center [1107, 53] width 127 height 15
click at [1051, 56] on input "Swachh Saathi Private Limited" at bounding box center [1107, 53] width 127 height 15
click at [1148, 54] on input "achh Saathi Private Limited" at bounding box center [1107, 53] width 127 height 15
type input "achh Saathi Private Limited"
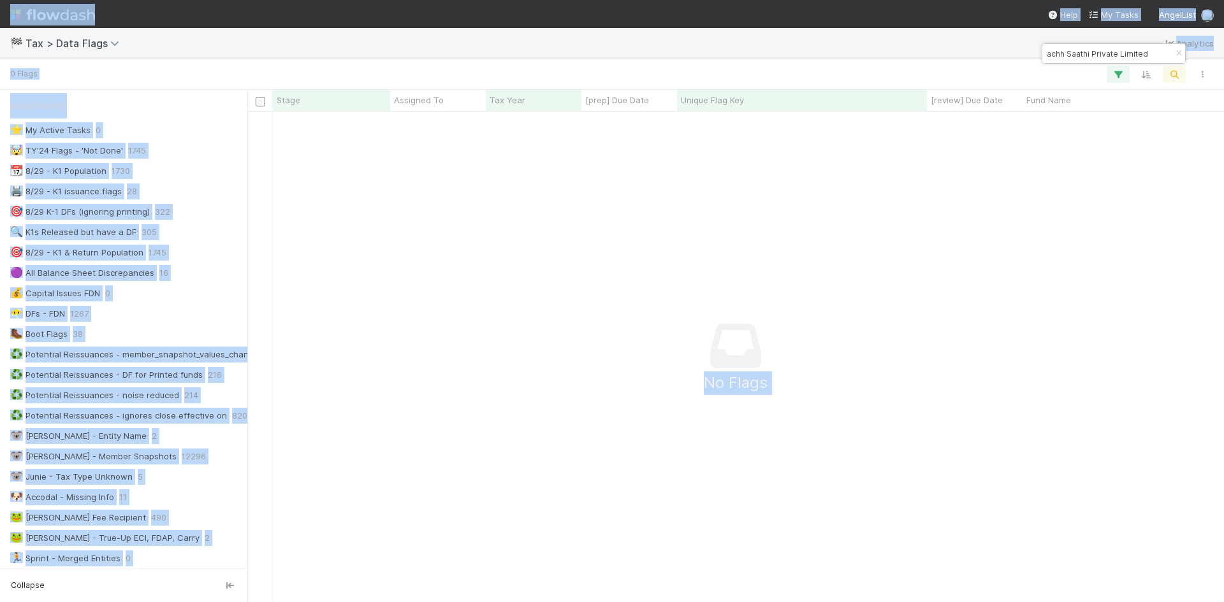
drag, startPoint x: 1156, startPoint y: 57, endPoint x: 999, endPoint y: 54, distance: 156.8
click at [999, 54] on body "🏁 Tax > Data Flags Analytics 0 Flags Stage Assigned To Tax Year [prep] Due Date…" at bounding box center [612, 301] width 1224 height 602
click at [969, 73] on div at bounding box center [625, 74] width 1181 height 17
click at [567, 73] on div at bounding box center [625, 74] width 1181 height 17
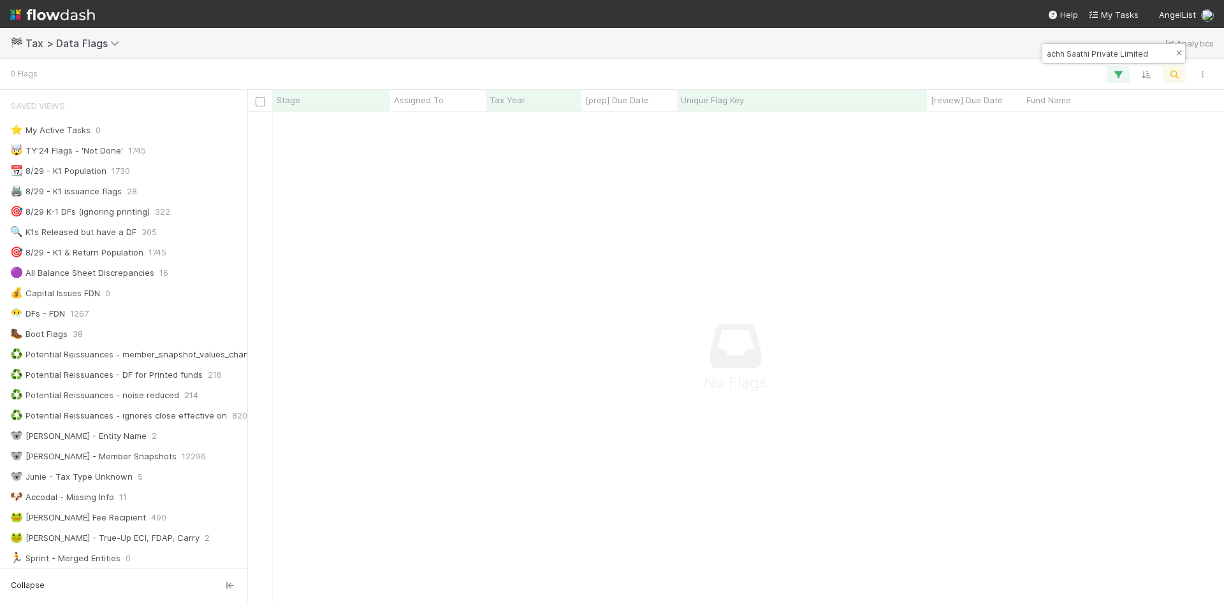
click at [1174, 54] on icon "button" at bounding box center [1178, 54] width 13 height 8
click at [1170, 75] on icon "button" at bounding box center [1173, 74] width 13 height 11
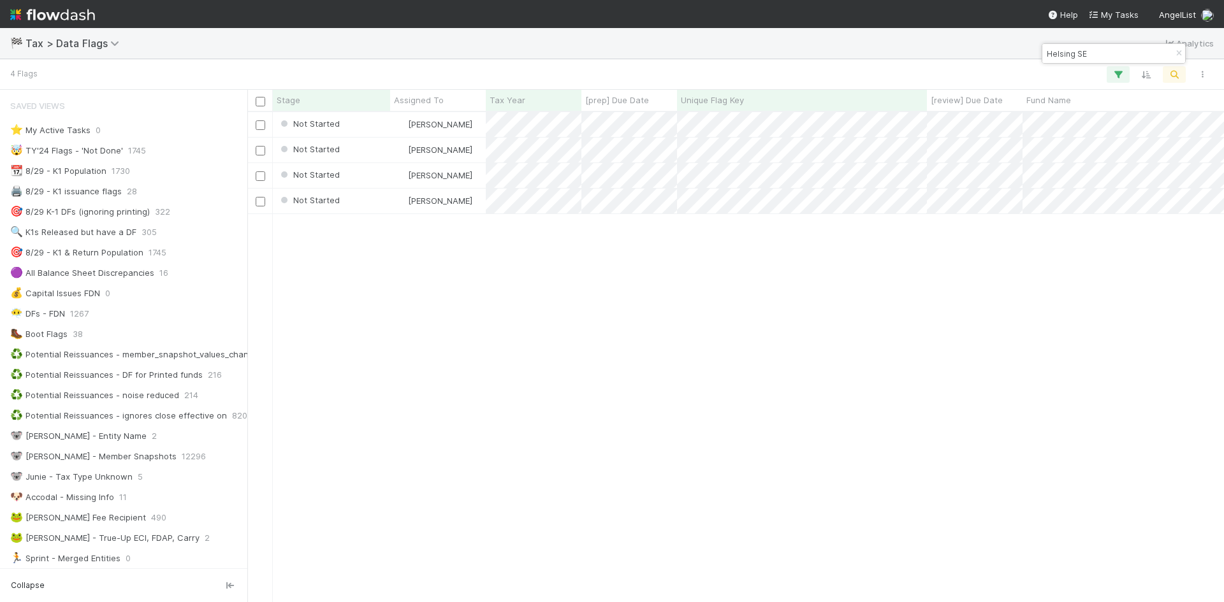
scroll to position [480, 967]
type input "Helsing SE"
click at [1010, 74] on div at bounding box center [625, 74] width 1181 height 17
click at [491, 457] on div "Not Started Fareeha Naim 1 9/3/25, 5:02:25 PM 9/3/25, 6:30:43 PM 0 0 0 0 0 Not …" at bounding box center [735, 356] width 976 height 489
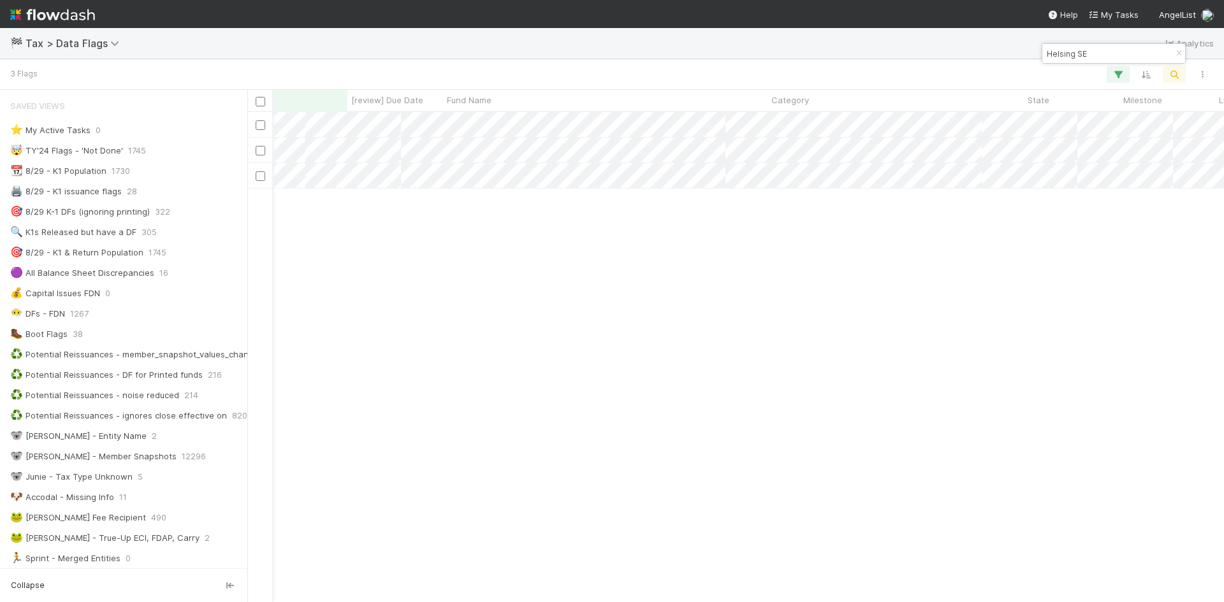
scroll to position [0, 0]
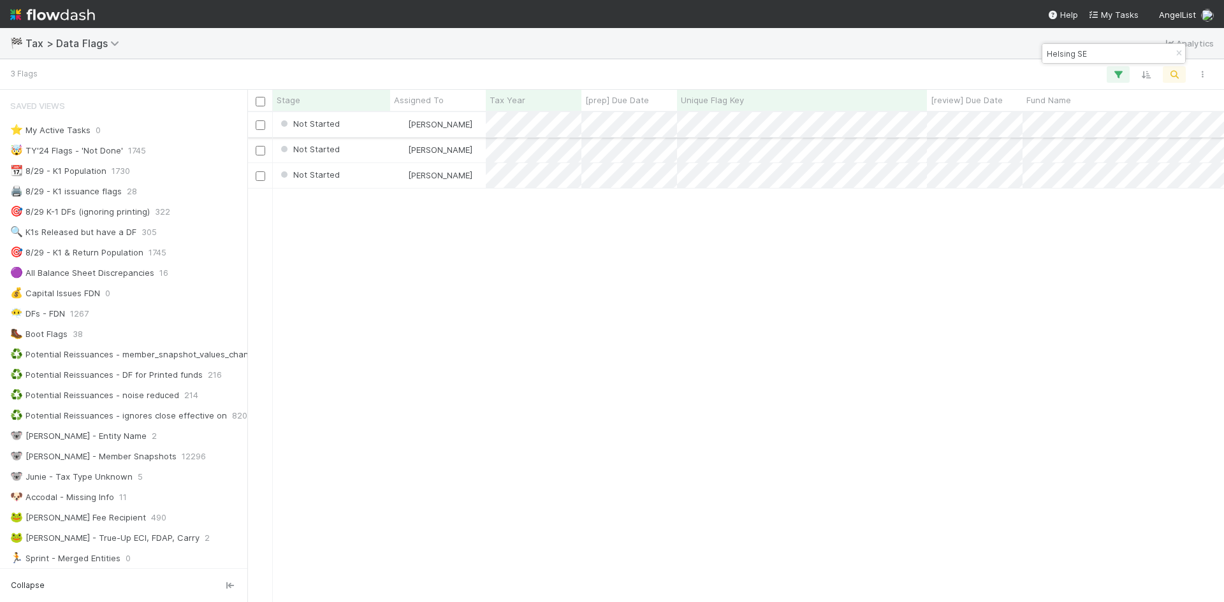
click at [364, 123] on div "Not Started" at bounding box center [331, 124] width 117 height 25
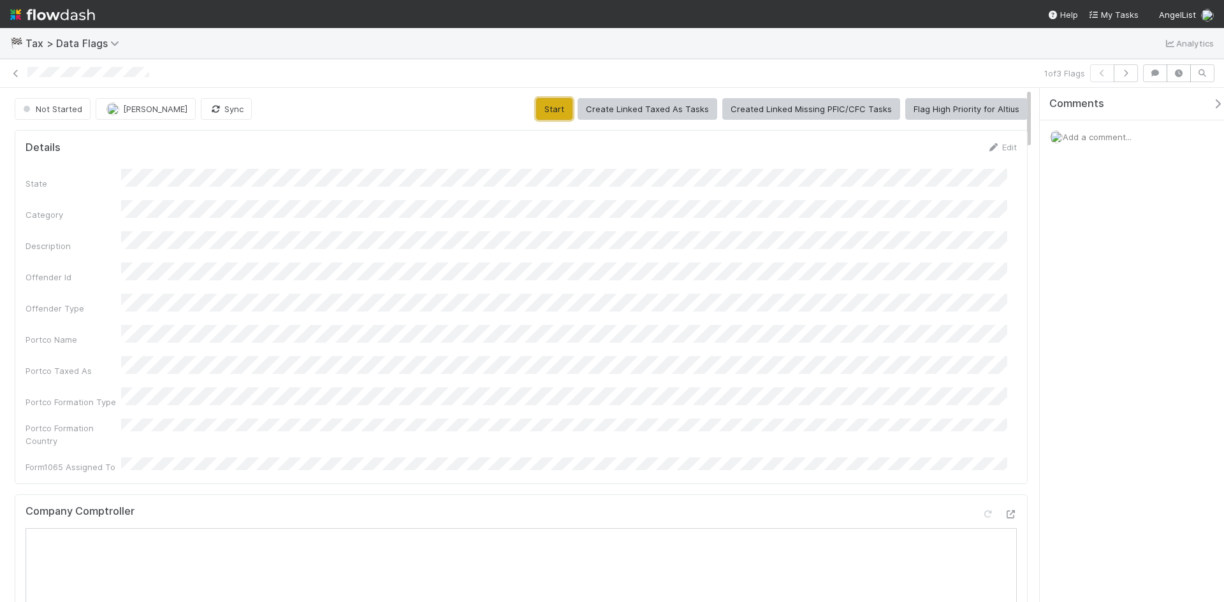
click at [561, 111] on button "Start" at bounding box center [554, 109] width 36 height 22
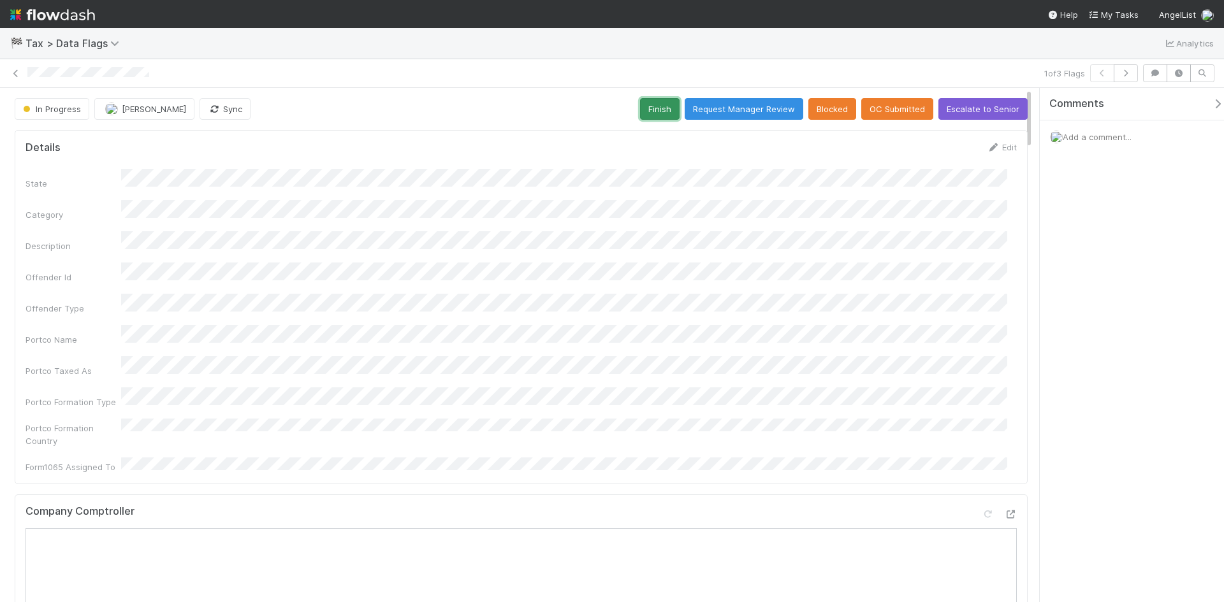
drag, startPoint x: 665, startPoint y: 109, endPoint x: 681, endPoint y: 145, distance: 39.7
click at [665, 109] on button "Finish" at bounding box center [660, 109] width 40 height 22
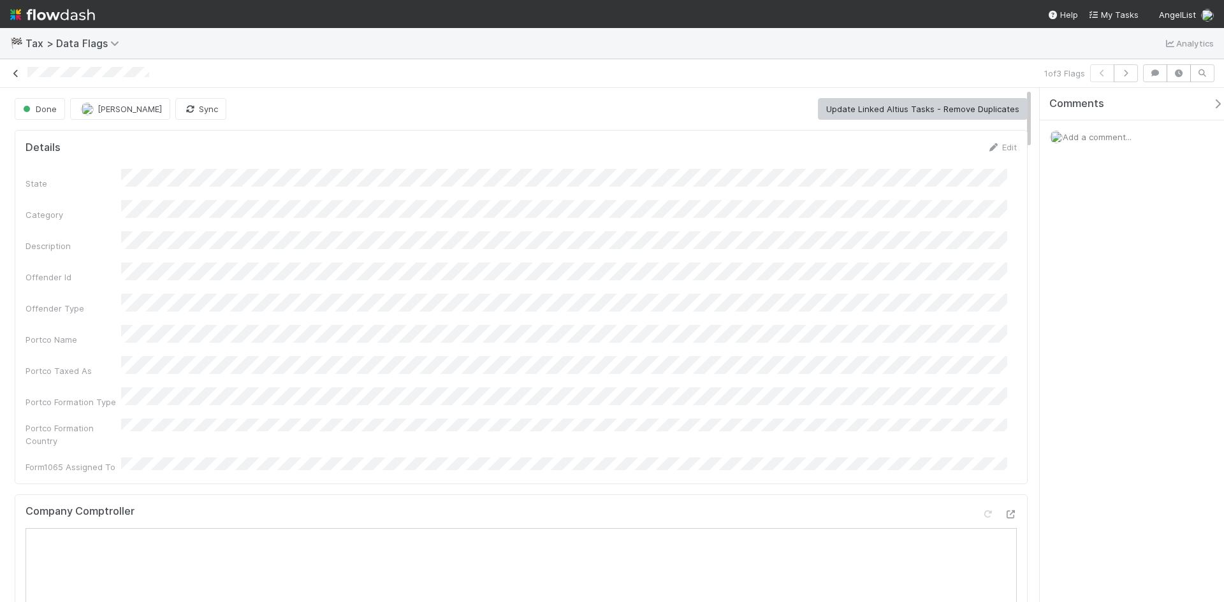
click at [18, 73] on icon at bounding box center [16, 73] width 13 height 8
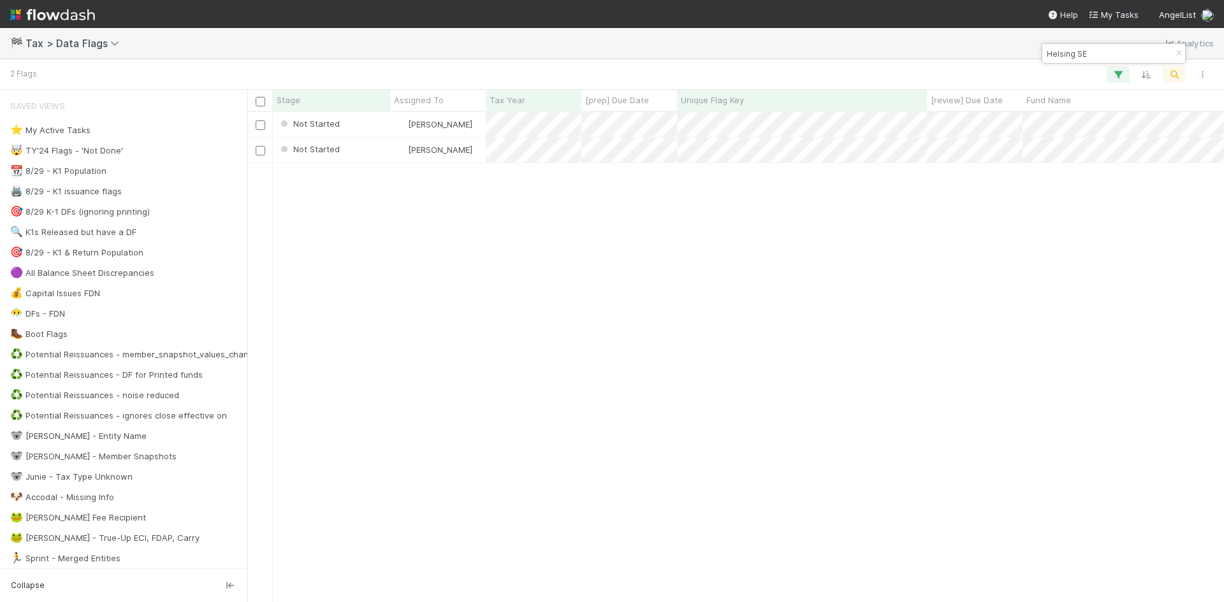
scroll to position [480, 967]
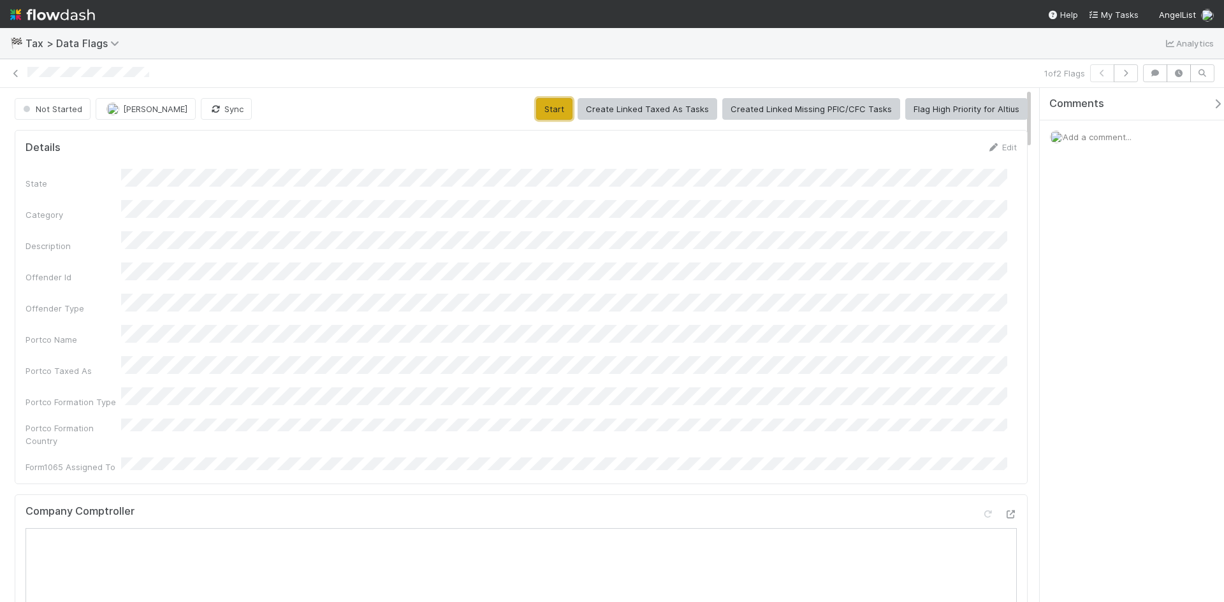
drag, startPoint x: 548, startPoint y: 107, endPoint x: 564, endPoint y: 133, distance: 30.6
click at [548, 107] on button "Start" at bounding box center [554, 109] width 36 height 22
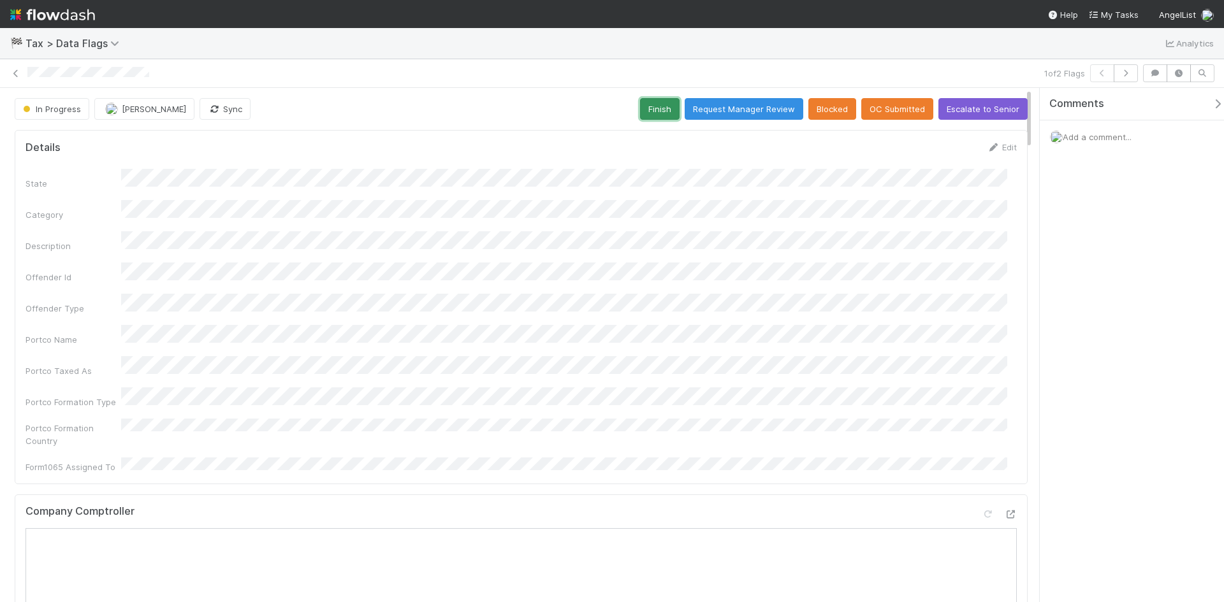
drag, startPoint x: 658, startPoint y: 106, endPoint x: 647, endPoint y: 123, distance: 20.7
click at [658, 106] on button "Finish" at bounding box center [660, 109] width 40 height 22
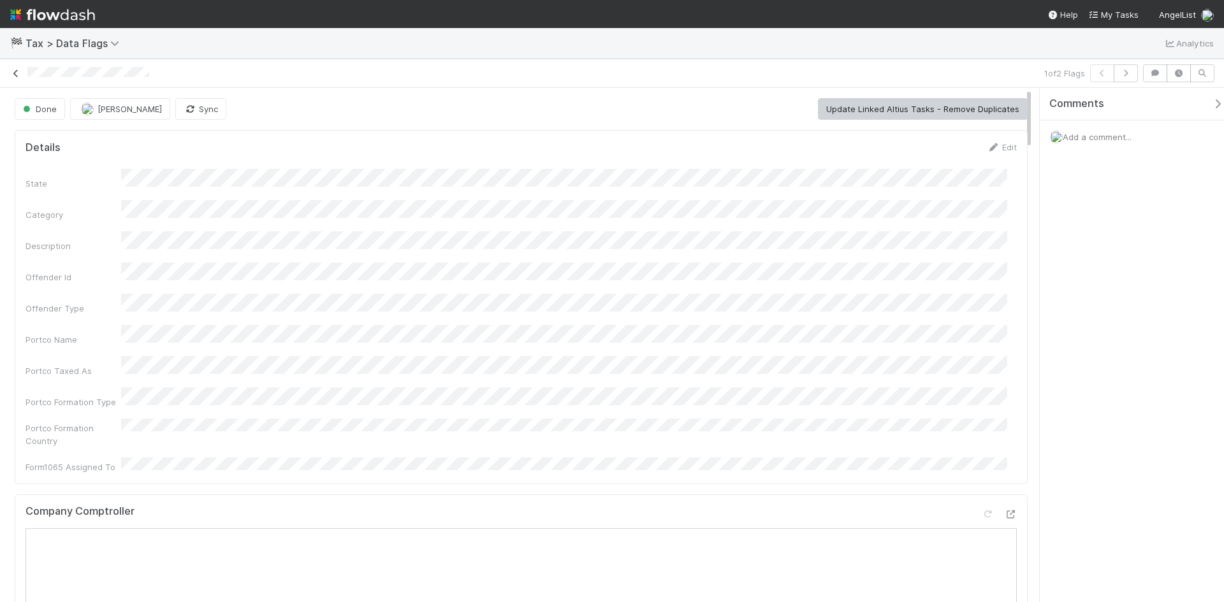
click at [16, 71] on icon at bounding box center [16, 73] width 13 height 8
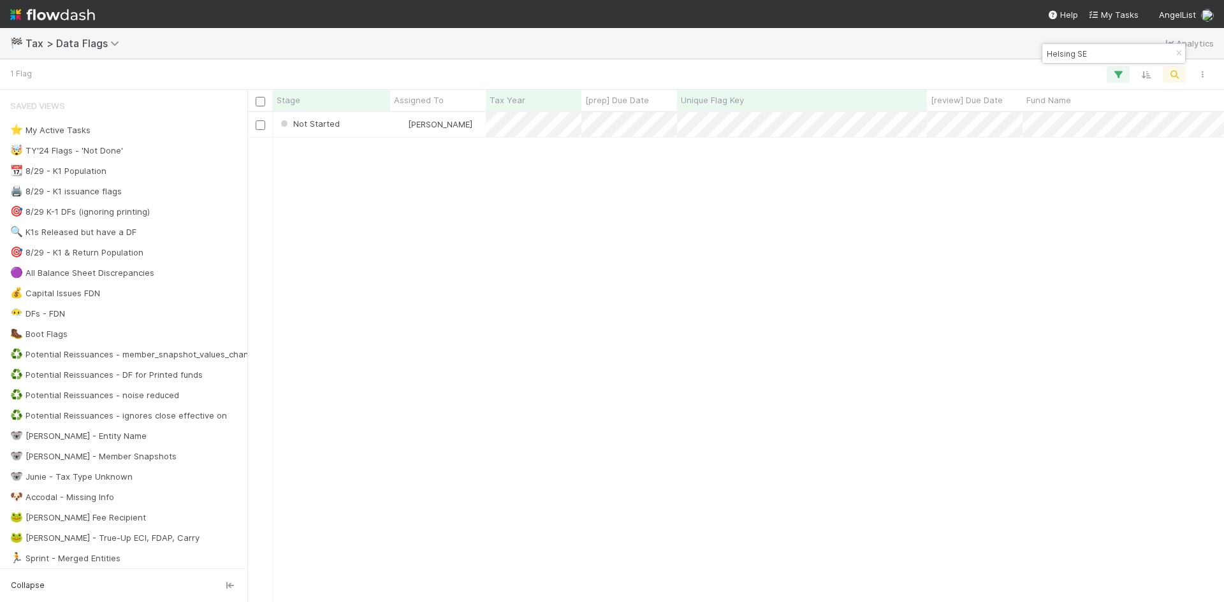
scroll to position [480, 967]
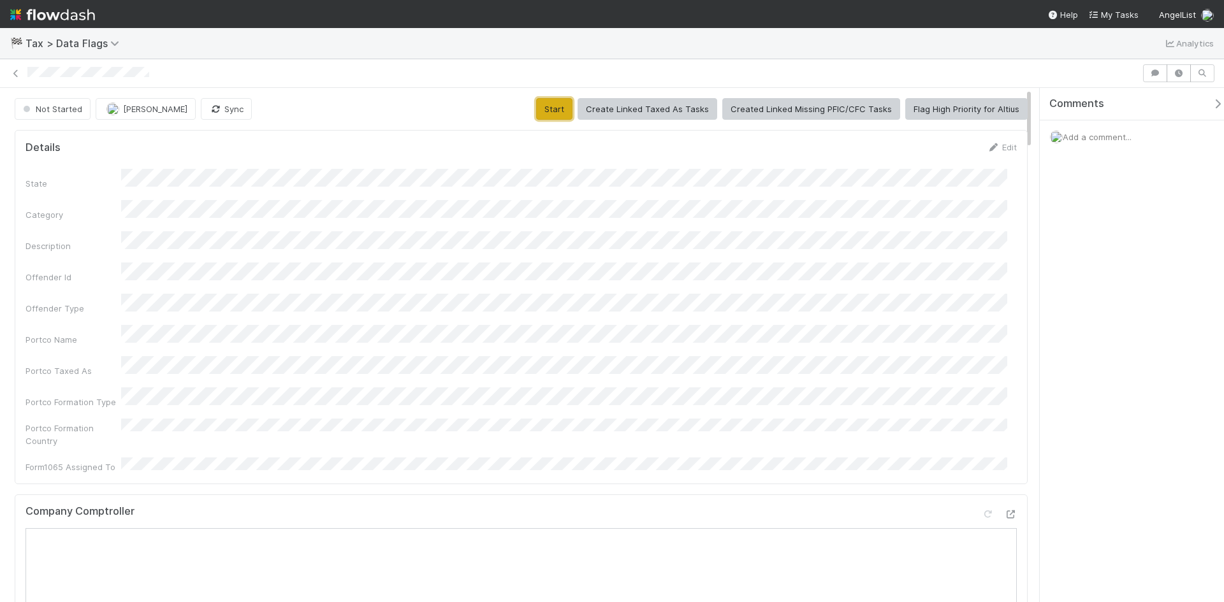
click at [549, 111] on button "Start" at bounding box center [554, 109] width 36 height 22
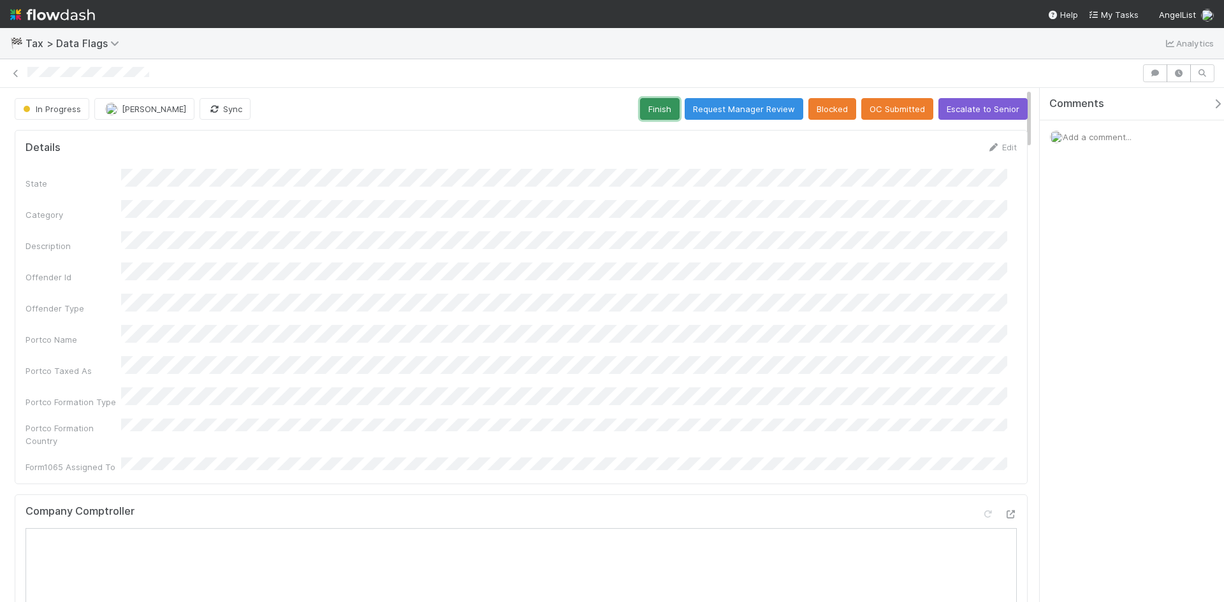
drag, startPoint x: 654, startPoint y: 110, endPoint x: 654, endPoint y: 122, distance: 11.5
click at [654, 110] on button "Finish" at bounding box center [660, 109] width 40 height 22
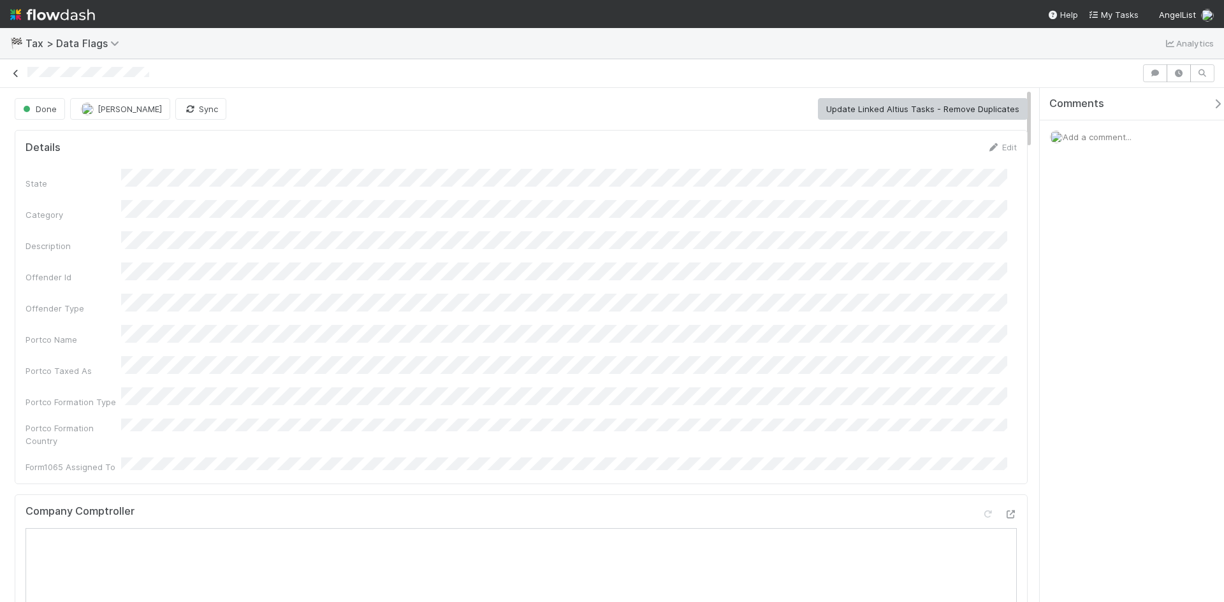
click at [15, 76] on icon at bounding box center [16, 73] width 13 height 8
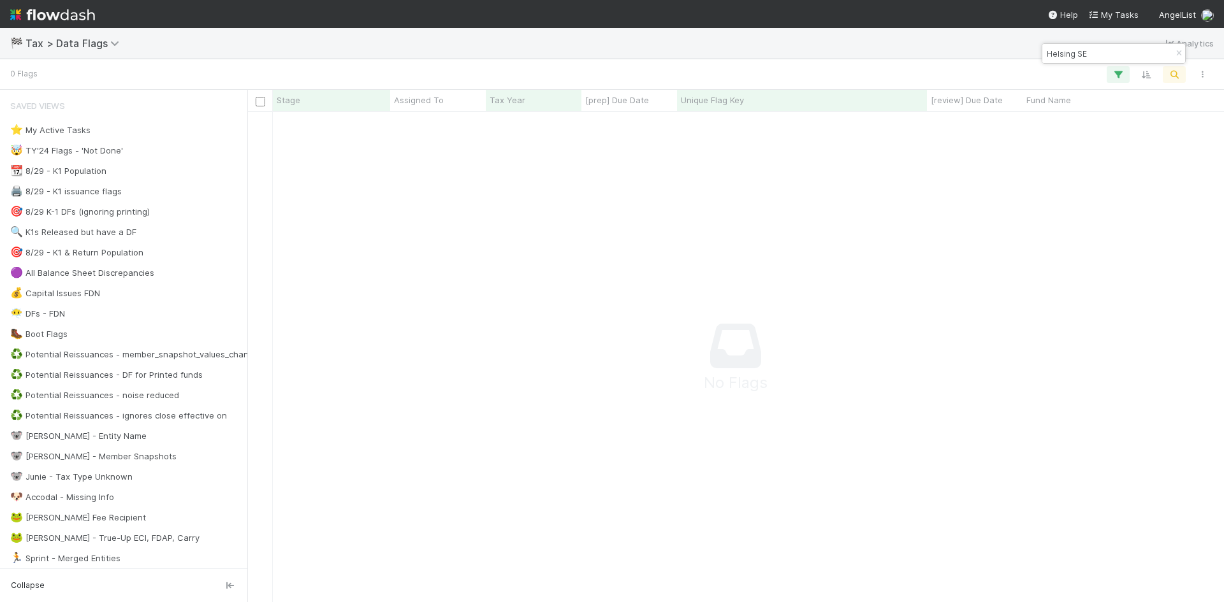
scroll to position [10, 10]
click at [1176, 52] on icon "button" at bounding box center [1178, 54] width 13 height 8
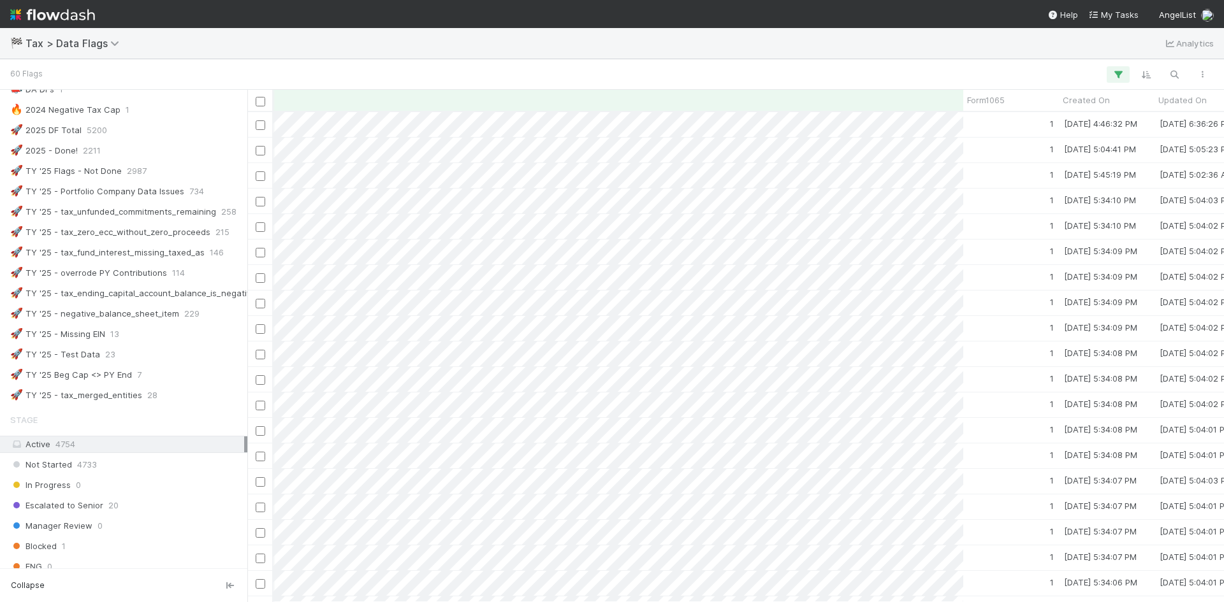
scroll to position [0, 0]
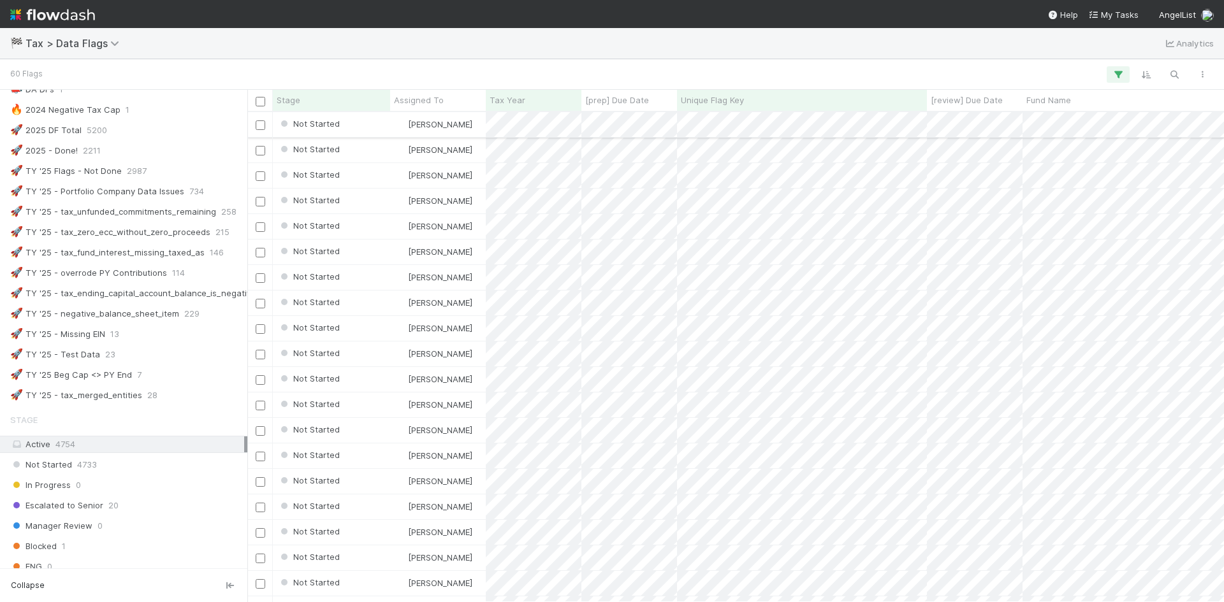
click at [360, 121] on div "Not Started" at bounding box center [331, 124] width 117 height 25
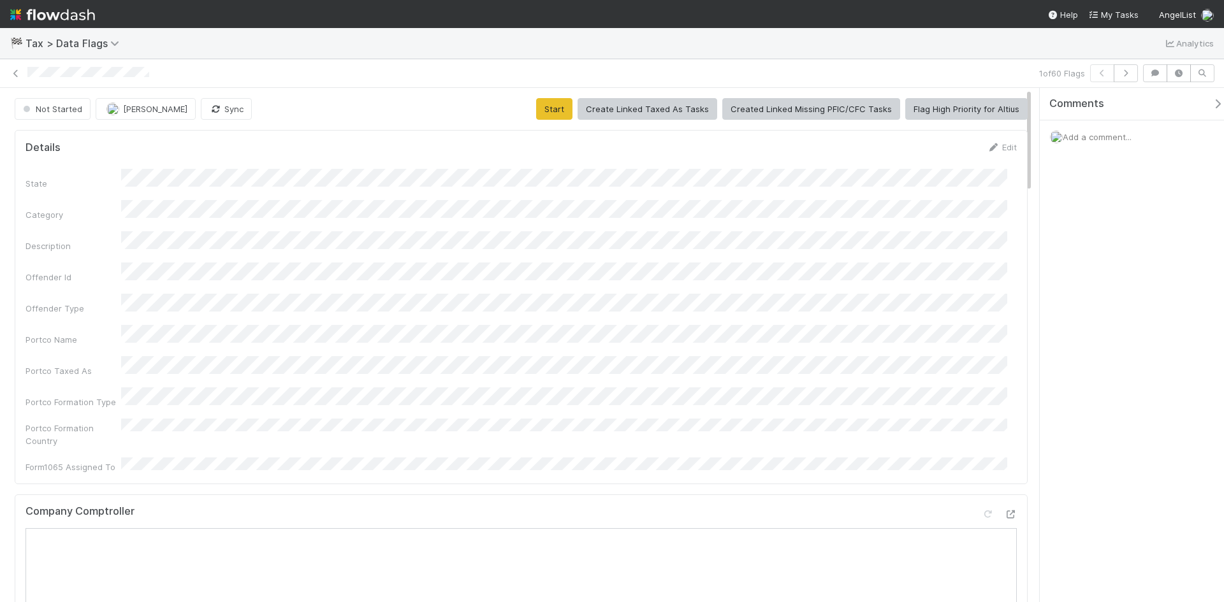
click at [18, 80] on div "1 of 60 Flags" at bounding box center [612, 73] width 1224 height 18
click at [17, 75] on icon at bounding box center [16, 73] width 13 height 8
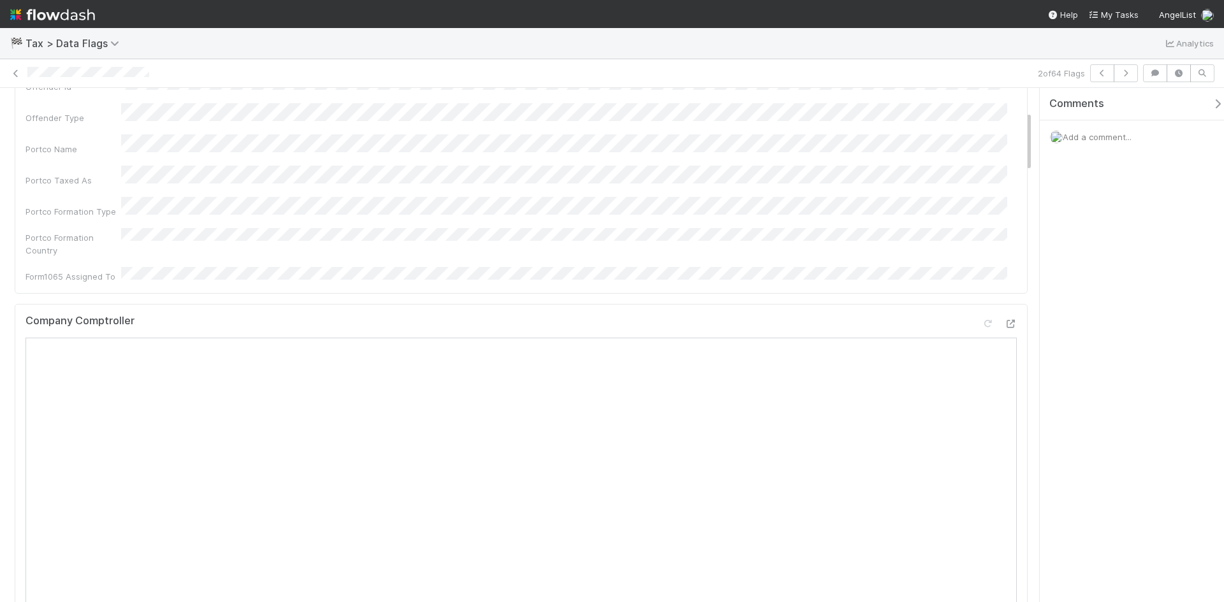
scroll to position [191, 0]
click at [1004, 319] on icon at bounding box center [1010, 323] width 13 height 8
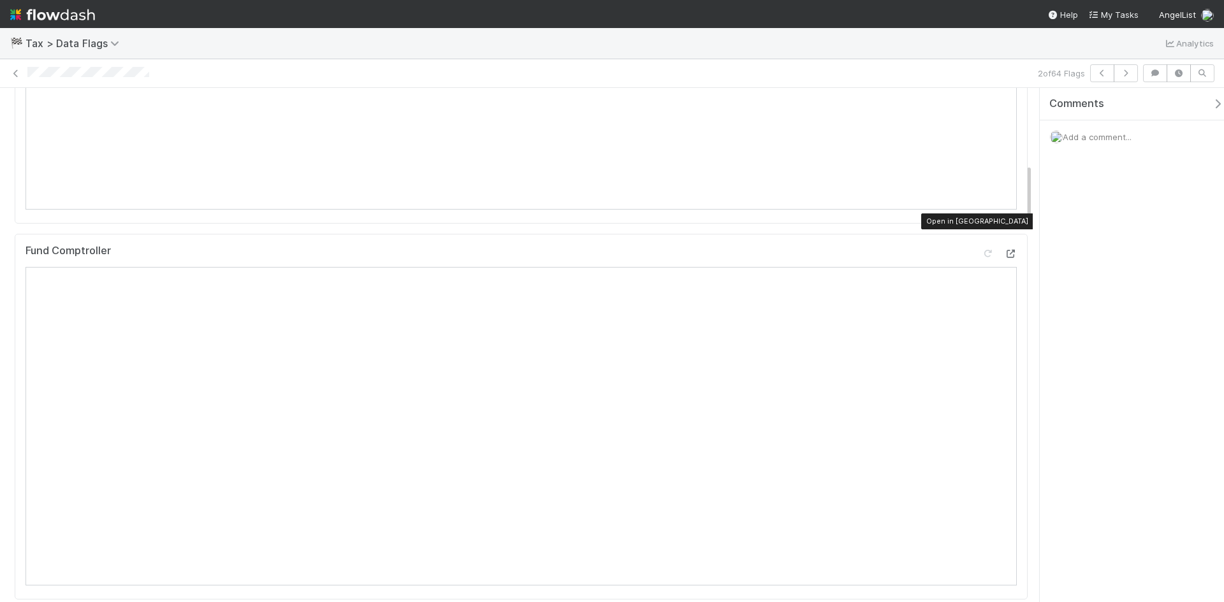
click at [1004, 250] on icon at bounding box center [1010, 254] width 13 height 8
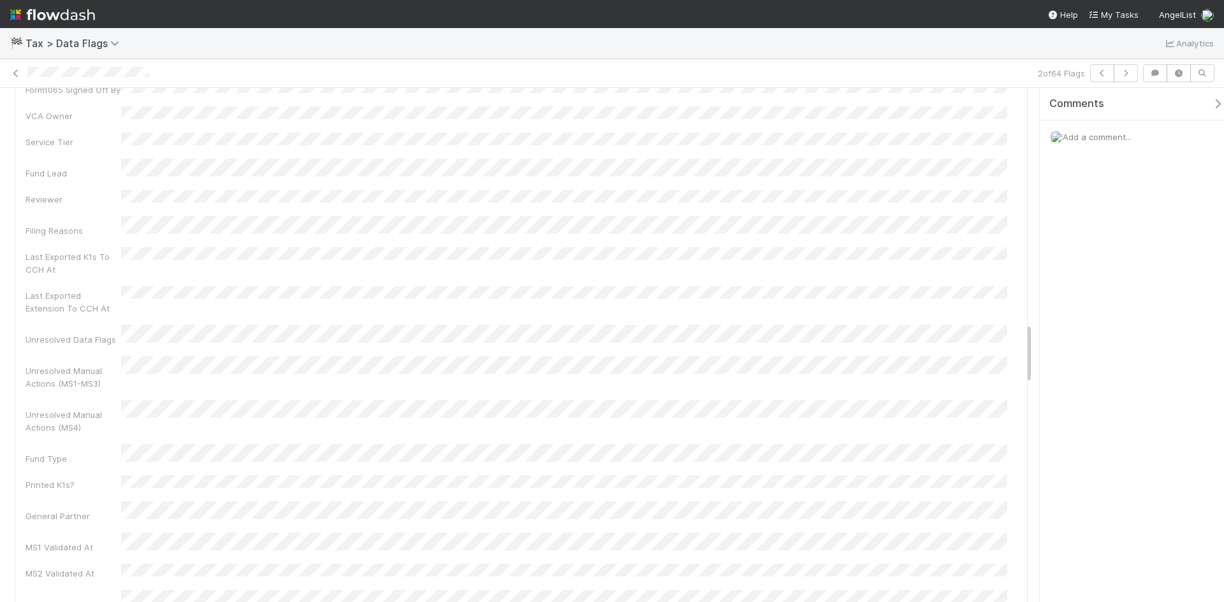
scroll to position [2437, 0]
